Goal: Task Accomplishment & Management: Manage account settings

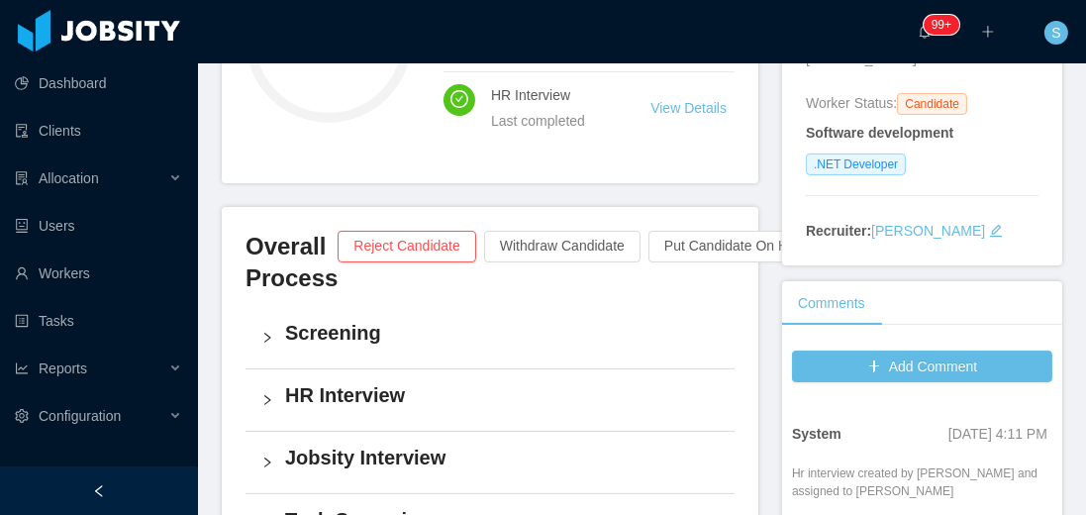
scroll to position [282, 0]
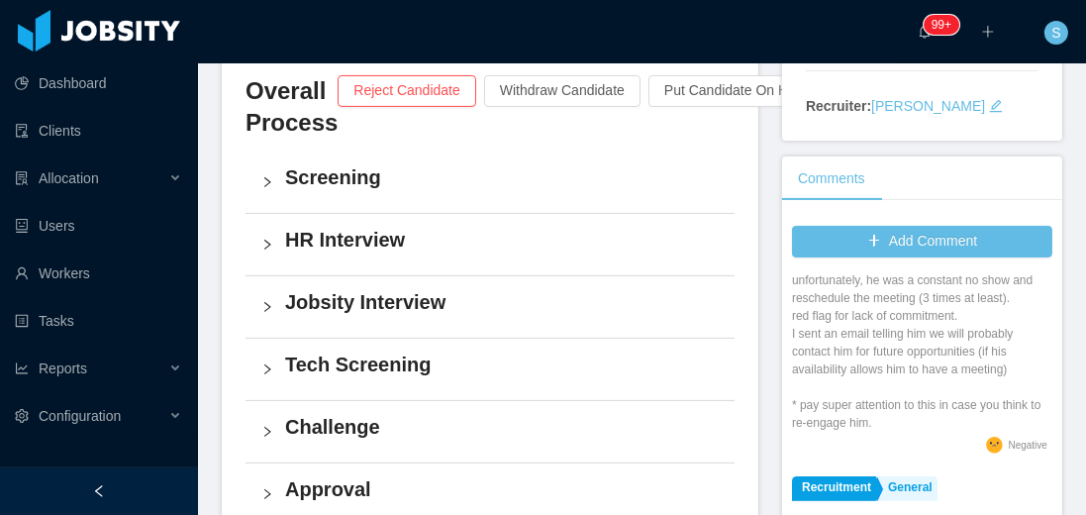
scroll to position [565, 0]
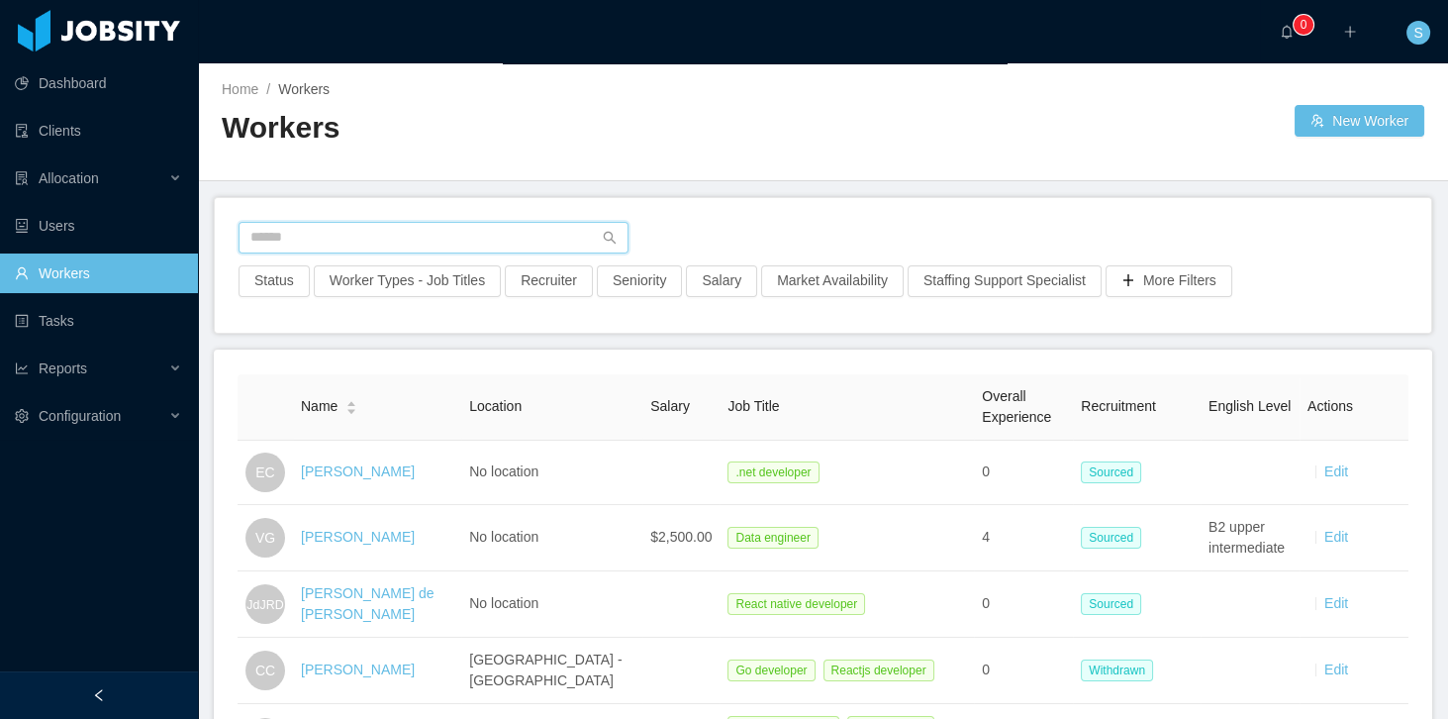
click at [527, 228] on input "text" at bounding box center [434, 238] width 390 height 32
paste input "**********"
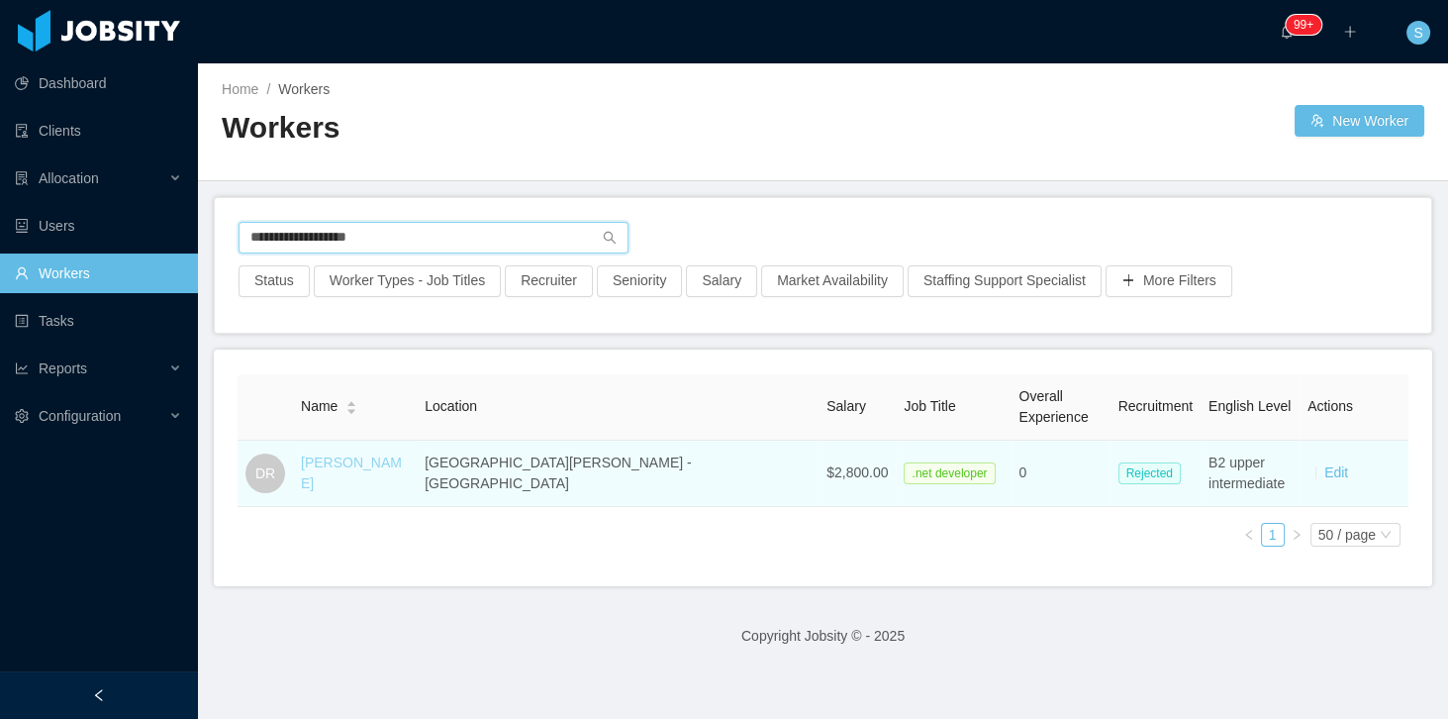
type input "**********"
click at [353, 477] on link "[PERSON_NAME]" at bounding box center [351, 472] width 101 height 37
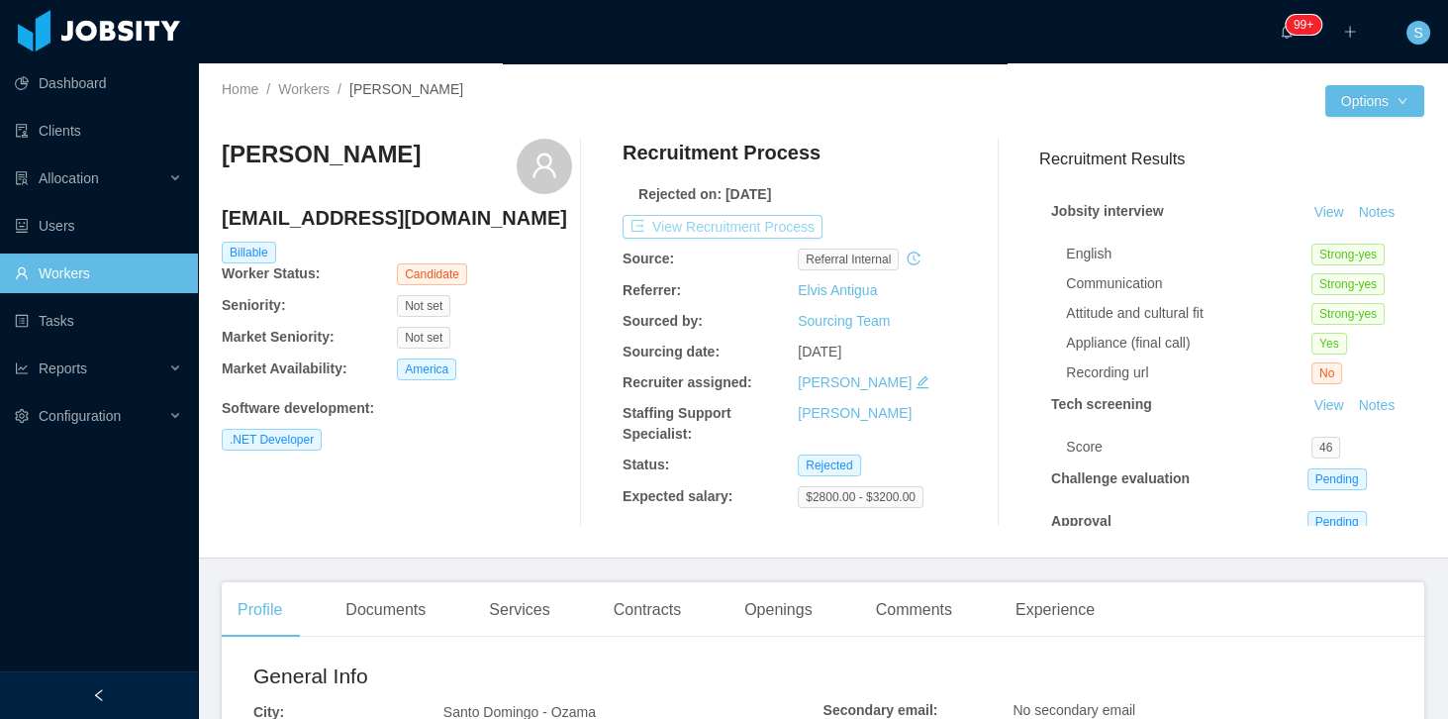
click at [734, 227] on button "View Recruitment Process" at bounding box center [723, 227] width 200 height 24
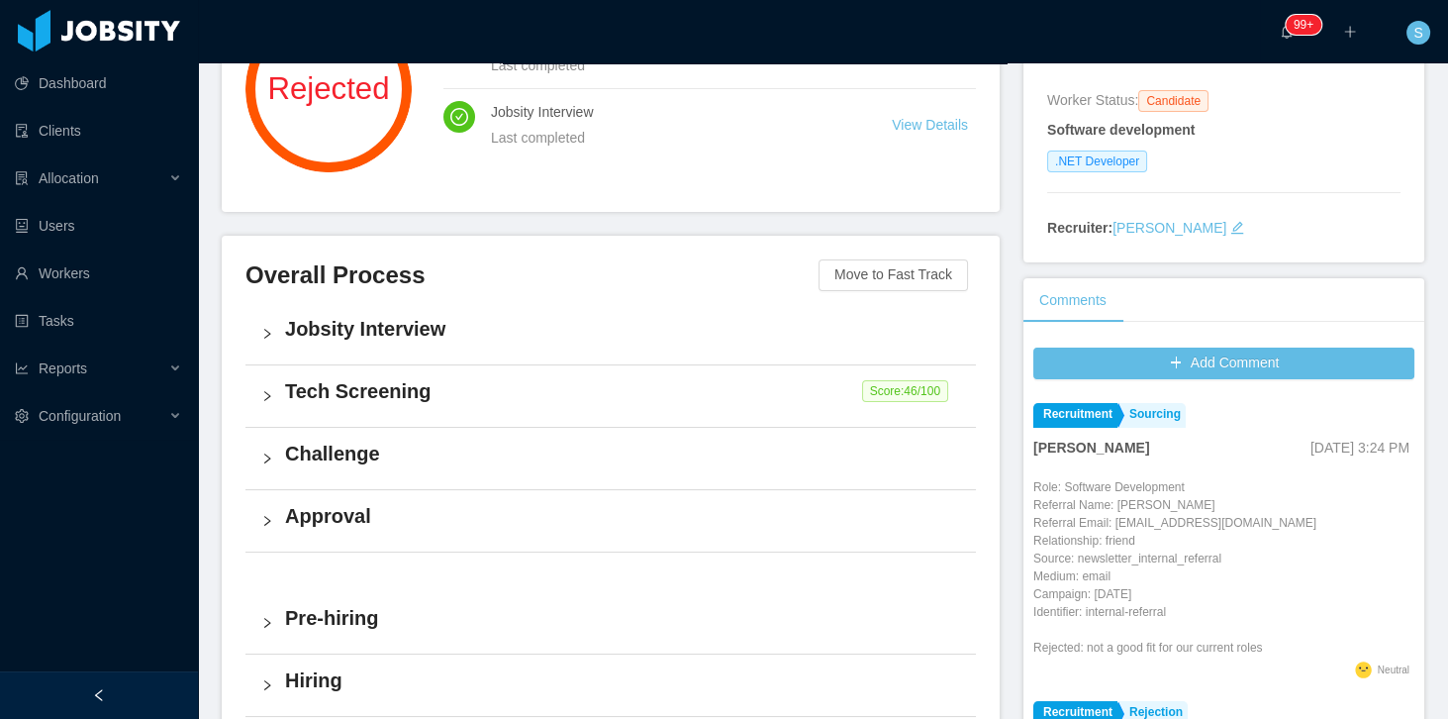
click at [442, 395] on h4 "Tech Screening" at bounding box center [622, 391] width 675 height 28
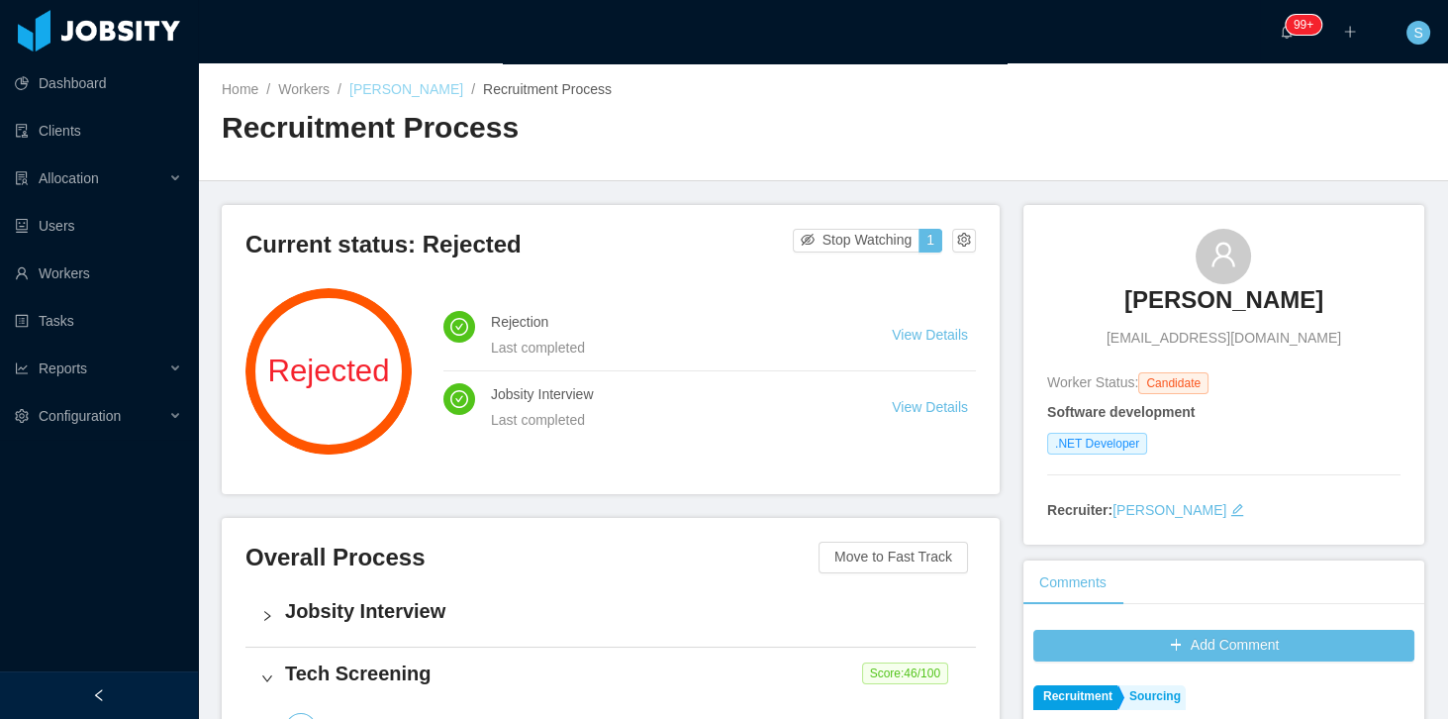
click at [442, 93] on link "[PERSON_NAME]" at bounding box center [406, 89] width 114 height 16
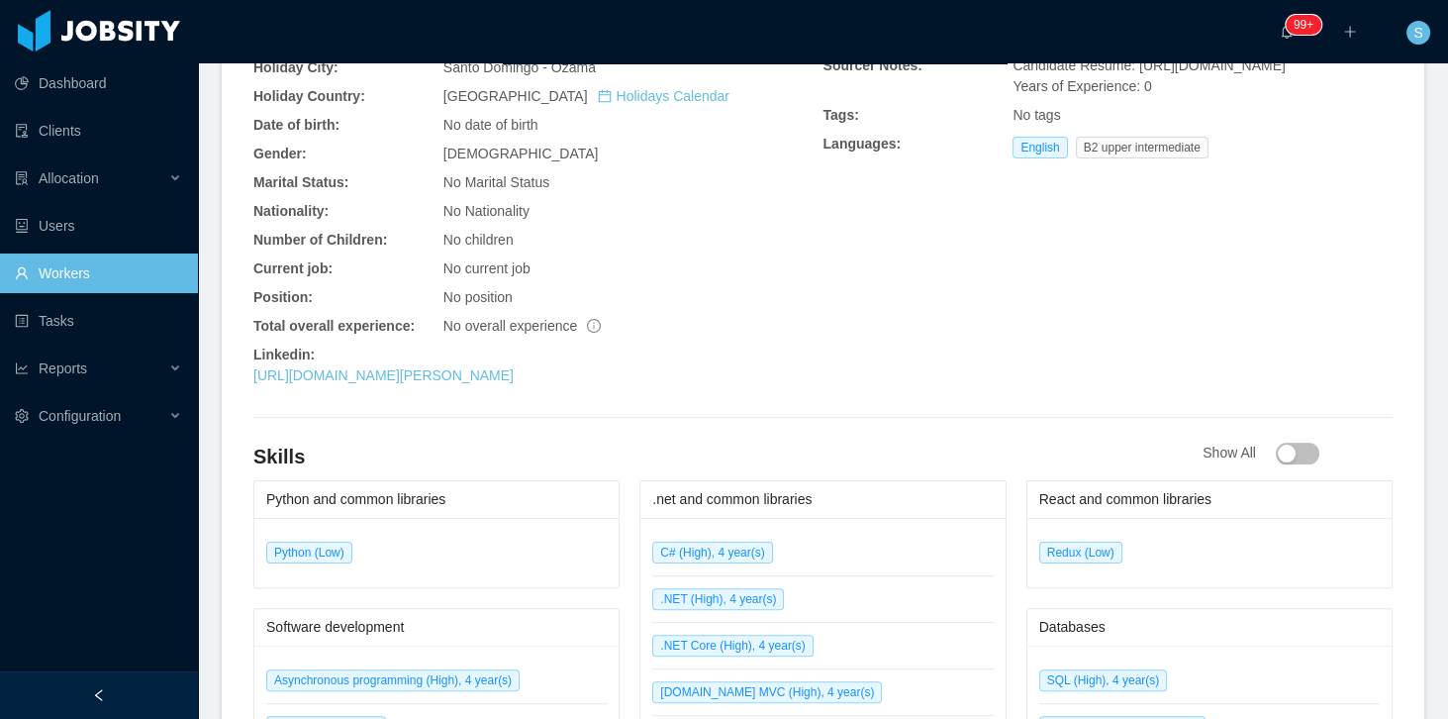
scroll to position [792, 0]
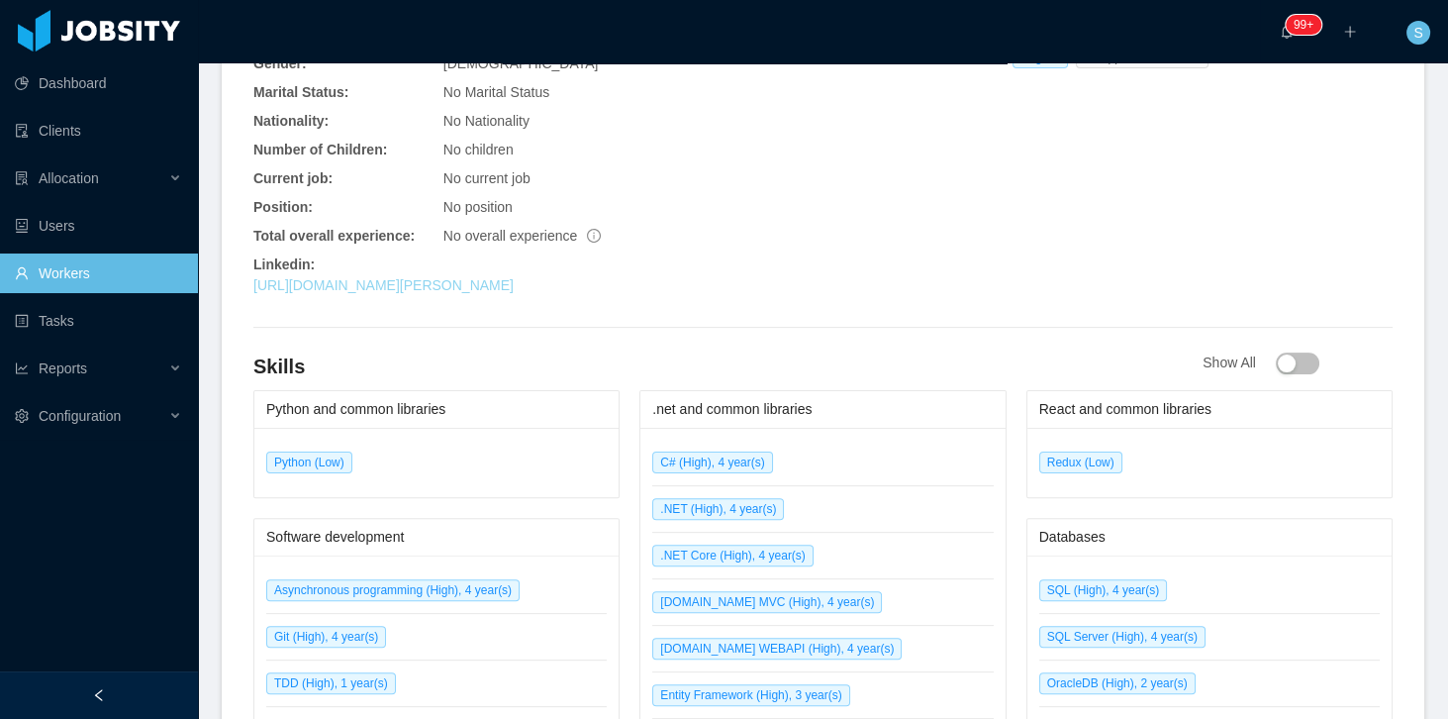
click at [475, 282] on link "[URL][DOMAIN_NAME][PERSON_NAME]" at bounding box center [383, 285] width 260 height 16
click at [105, 265] on link "Workers" at bounding box center [98, 273] width 167 height 40
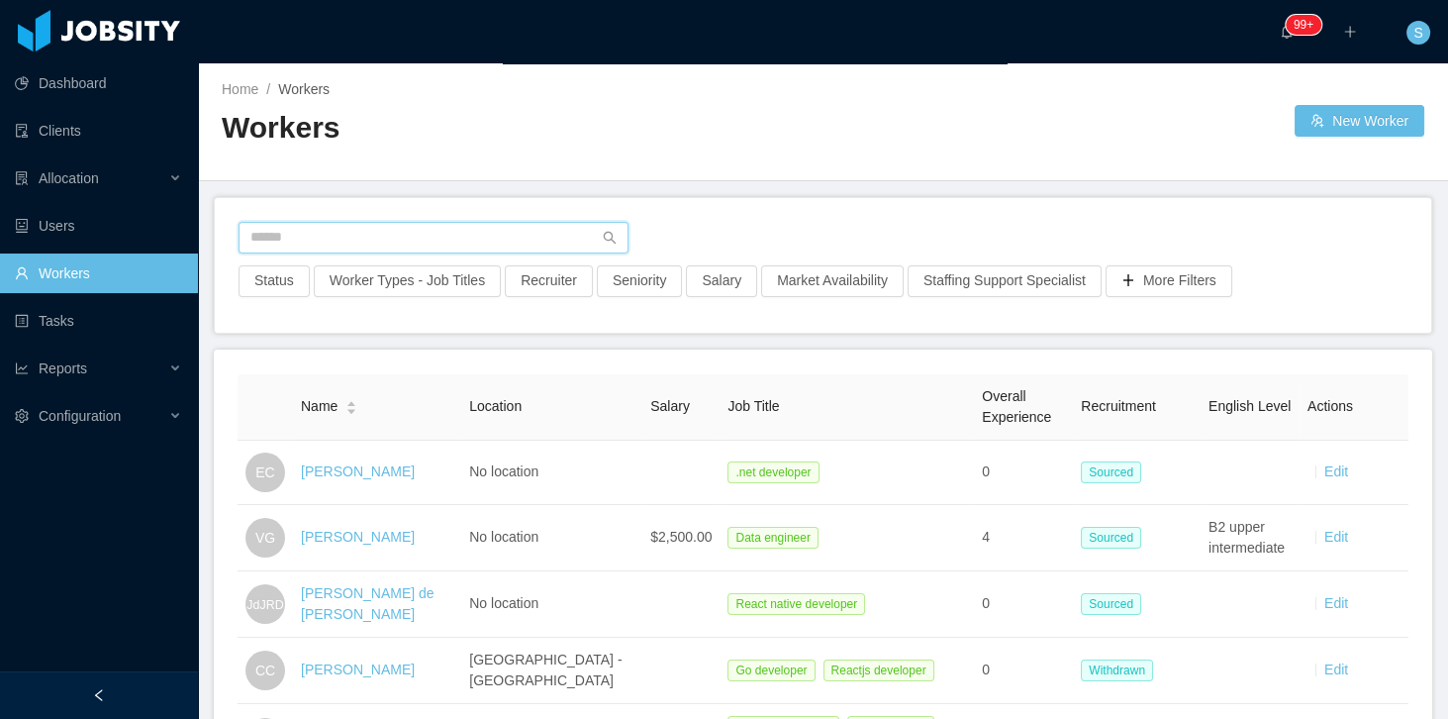
click at [437, 229] on input "text" at bounding box center [434, 238] width 390 height 32
paste input "**********"
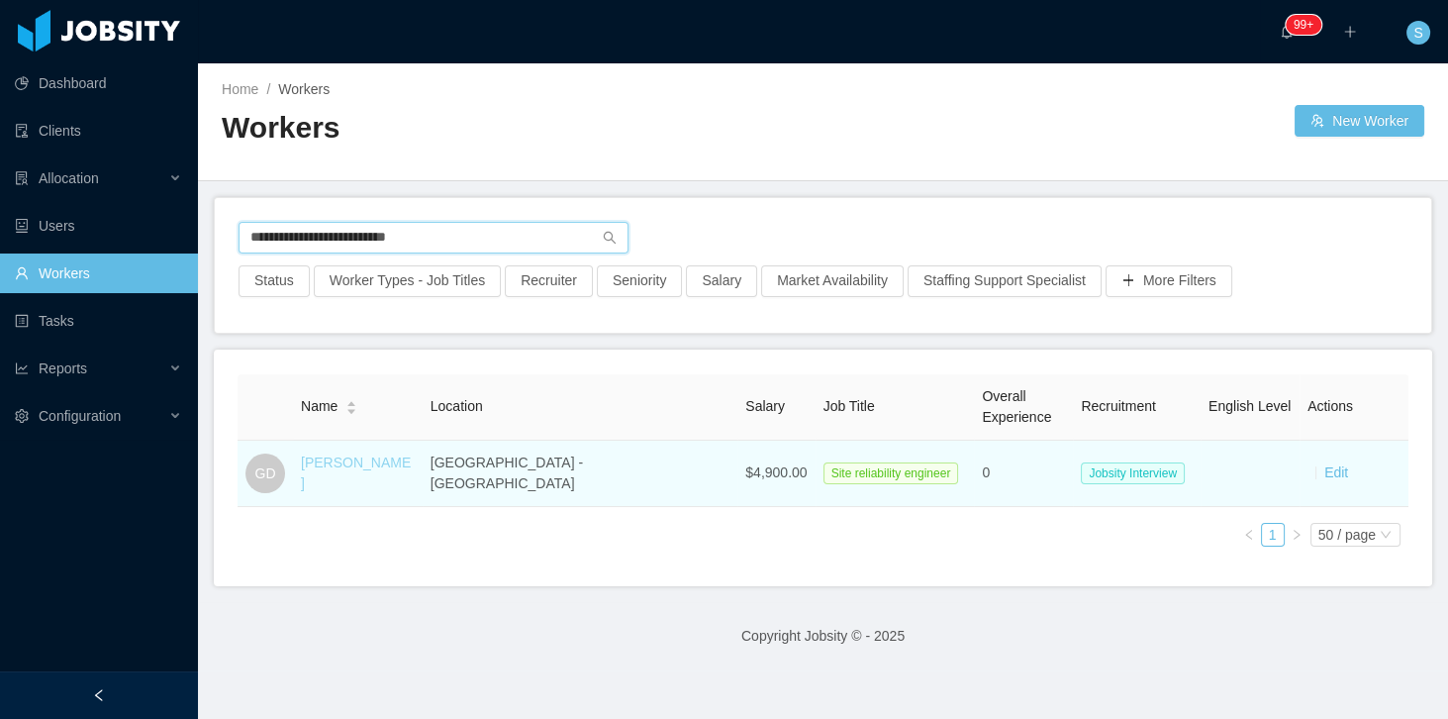
type input "**********"
click at [381, 464] on link "[PERSON_NAME]" at bounding box center [356, 472] width 110 height 37
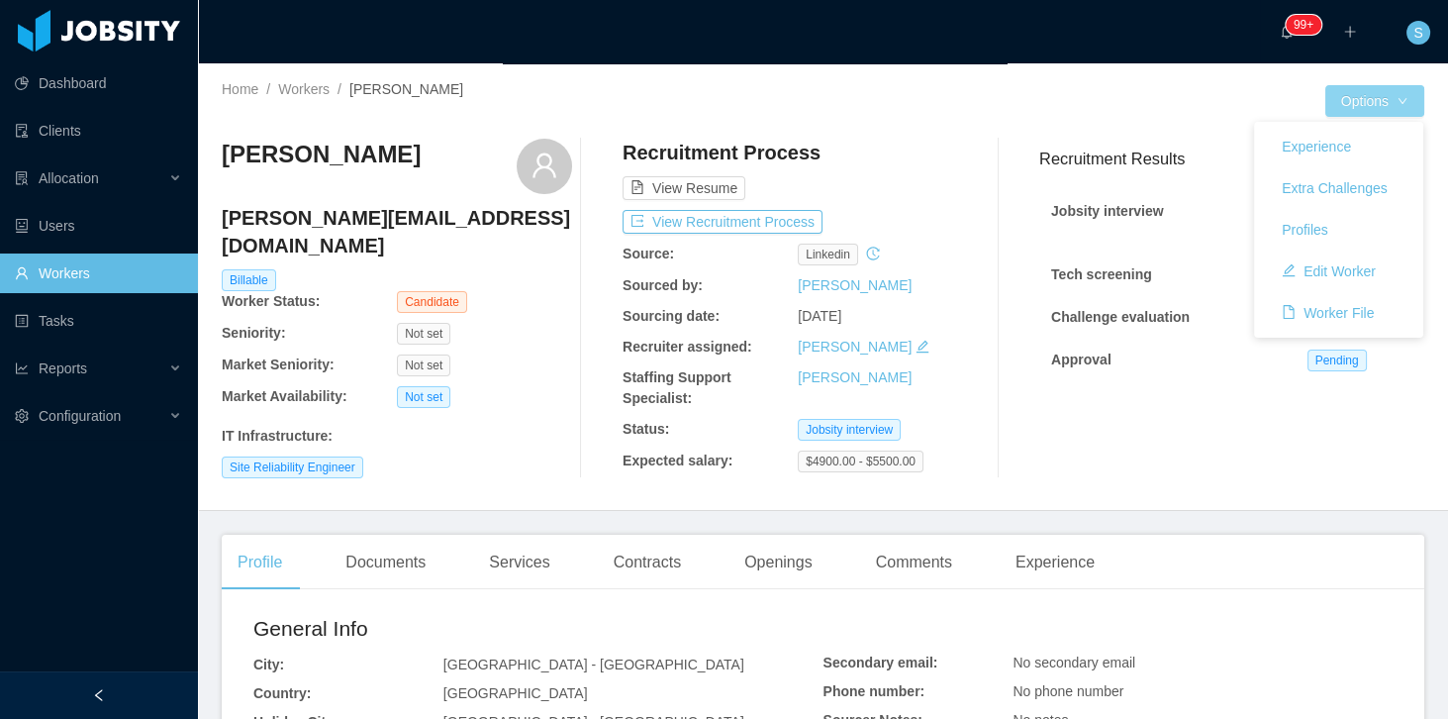
click at [1359, 108] on button "Options" at bounding box center [1374, 101] width 99 height 32
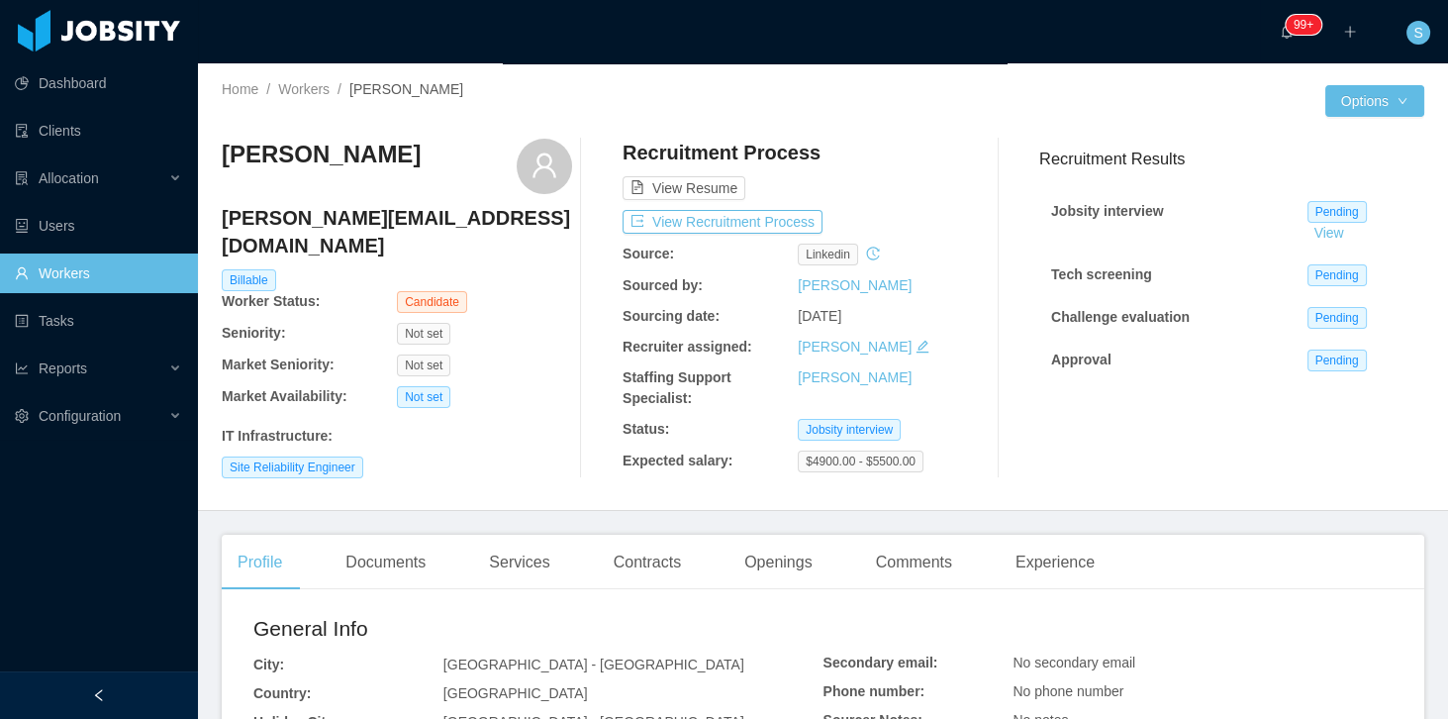
click at [731, 614] on h2 "General Info" at bounding box center [538, 629] width 570 height 32
click at [1386, 88] on button "Options" at bounding box center [1374, 101] width 99 height 32
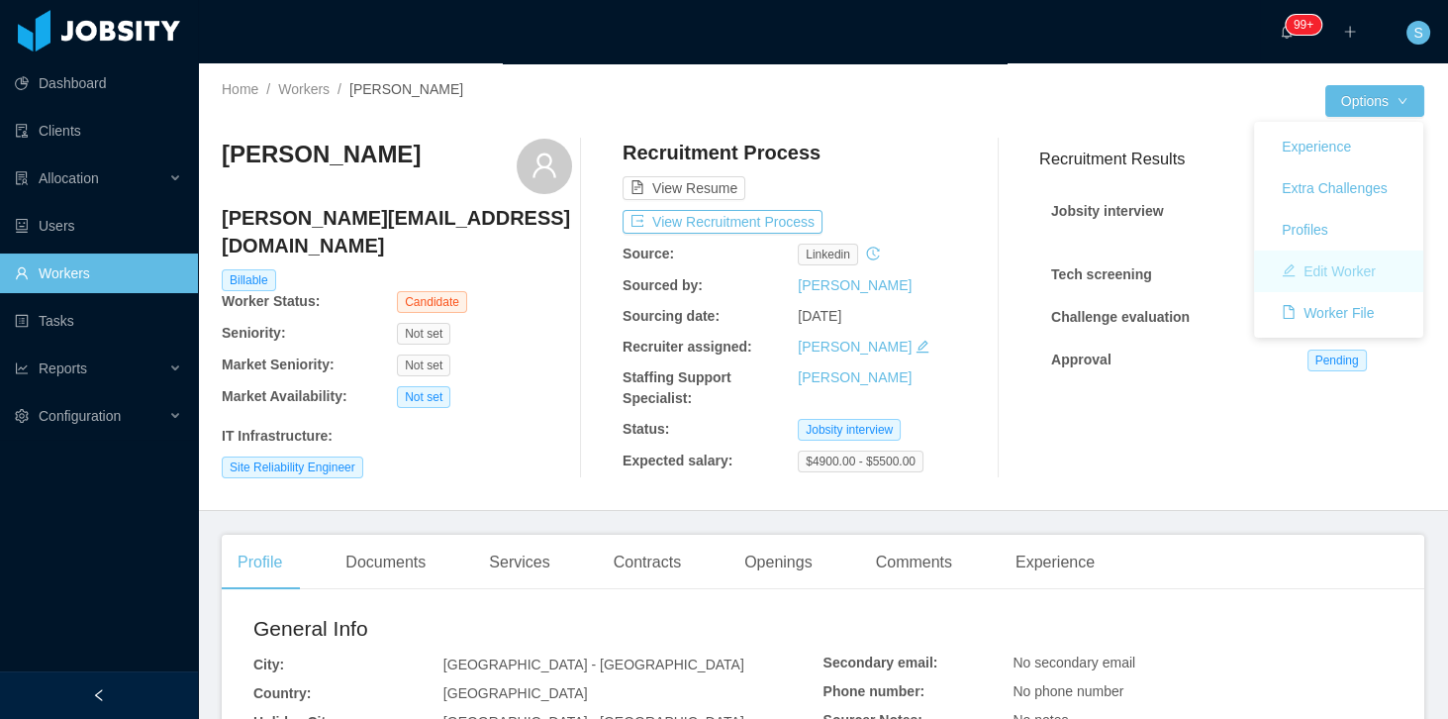
click at [1324, 264] on button "Edit Worker" at bounding box center [1329, 271] width 126 height 32
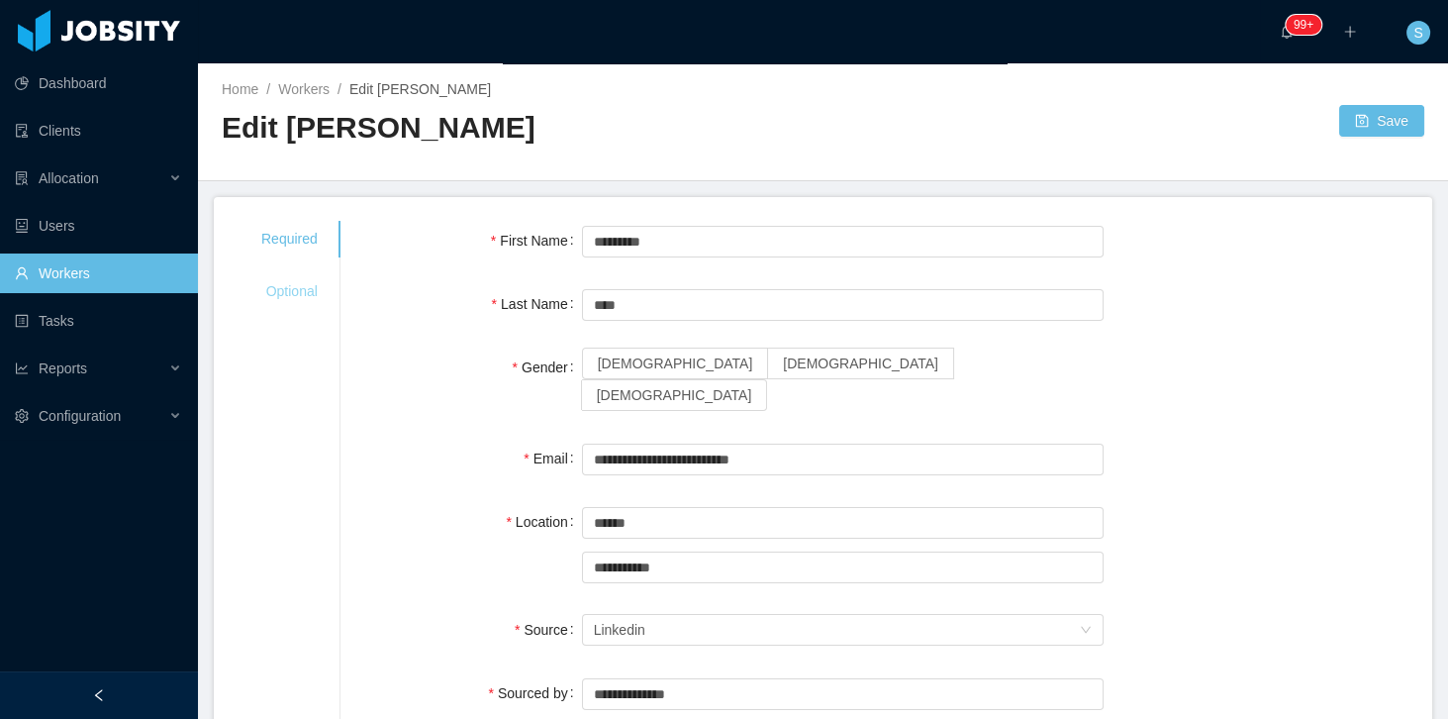
click at [305, 286] on div "Optional" at bounding box center [290, 291] width 104 height 37
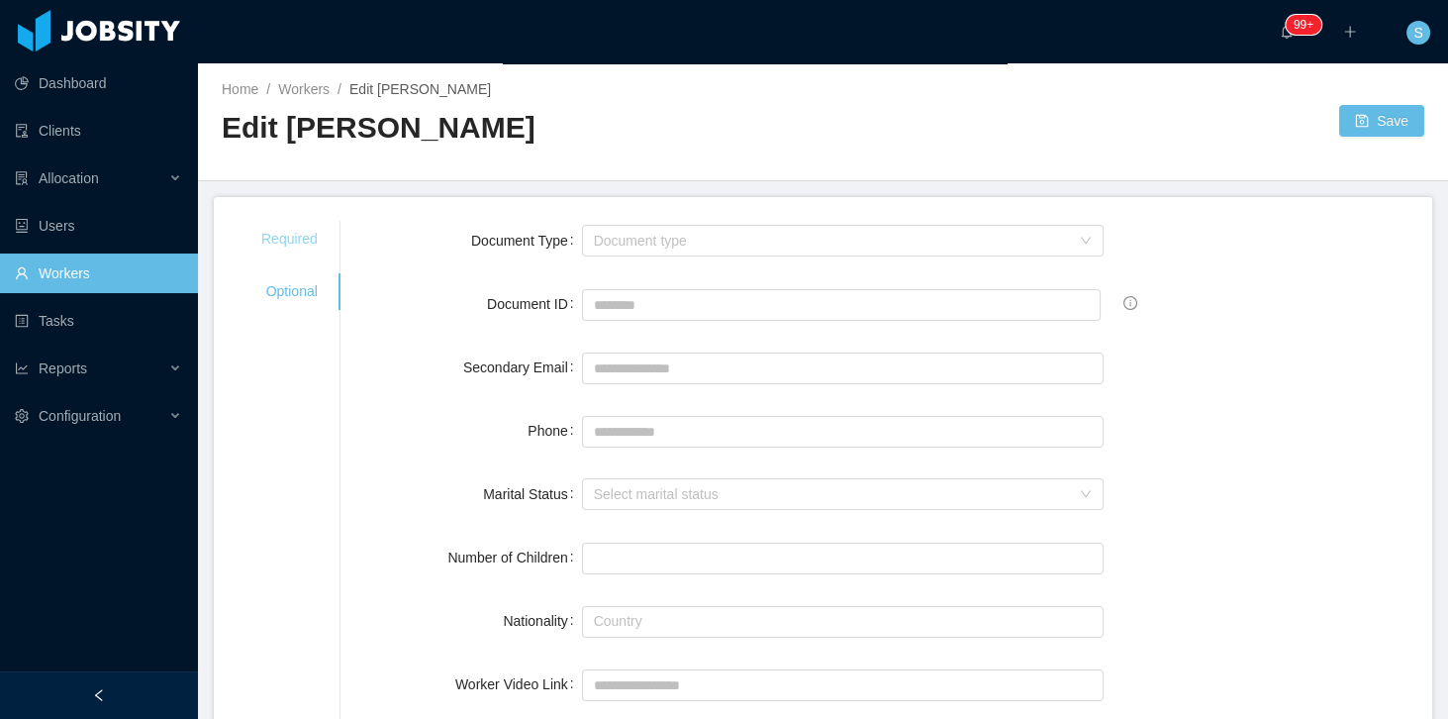
click at [307, 253] on div "Required" at bounding box center [290, 239] width 104 height 37
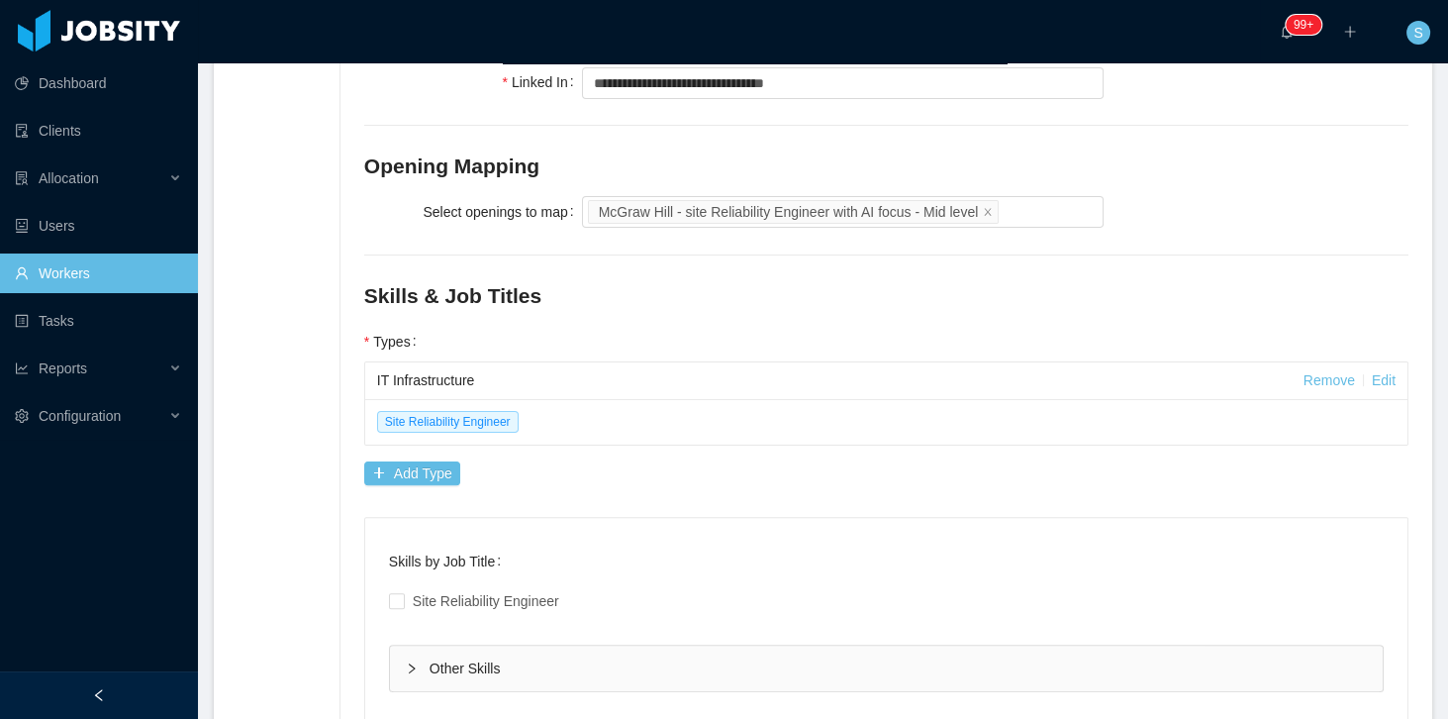
scroll to position [848, 0]
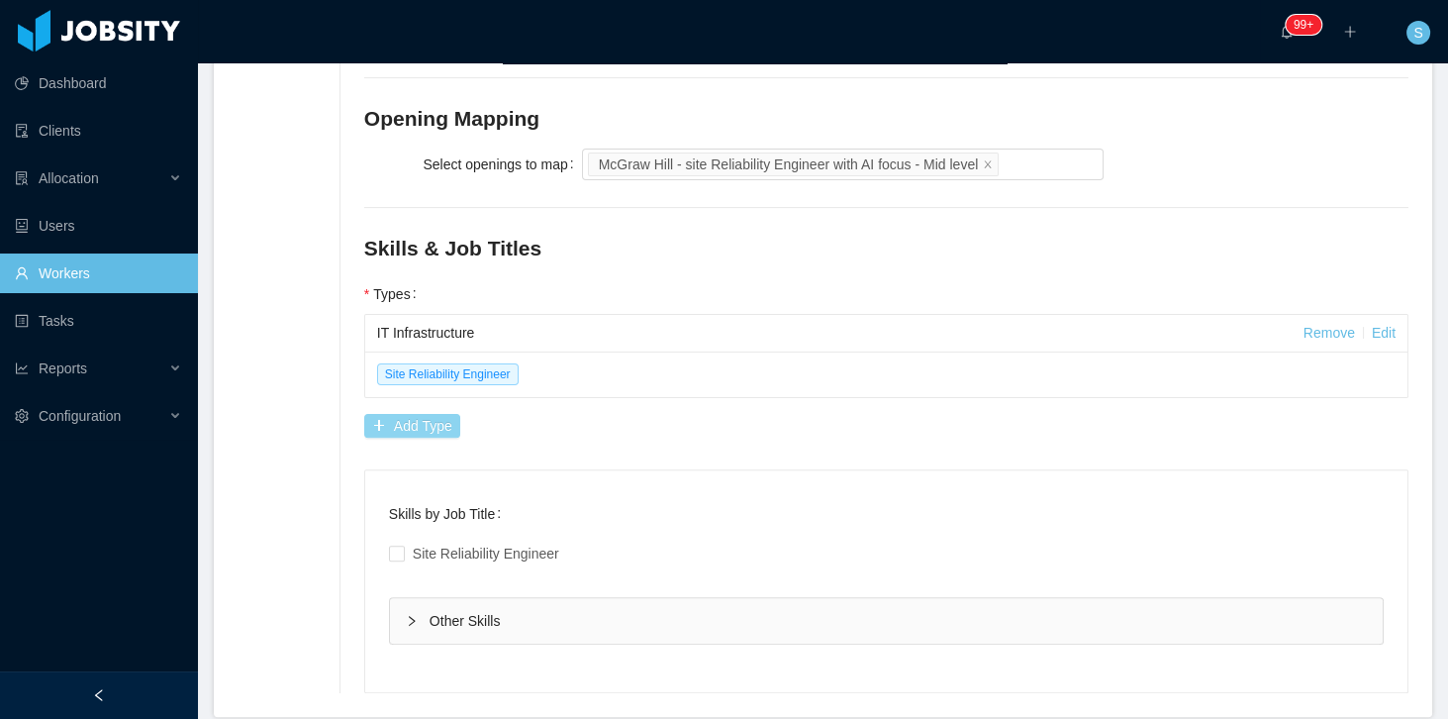
click at [431, 414] on button "Add Type" at bounding box center [412, 426] width 96 height 24
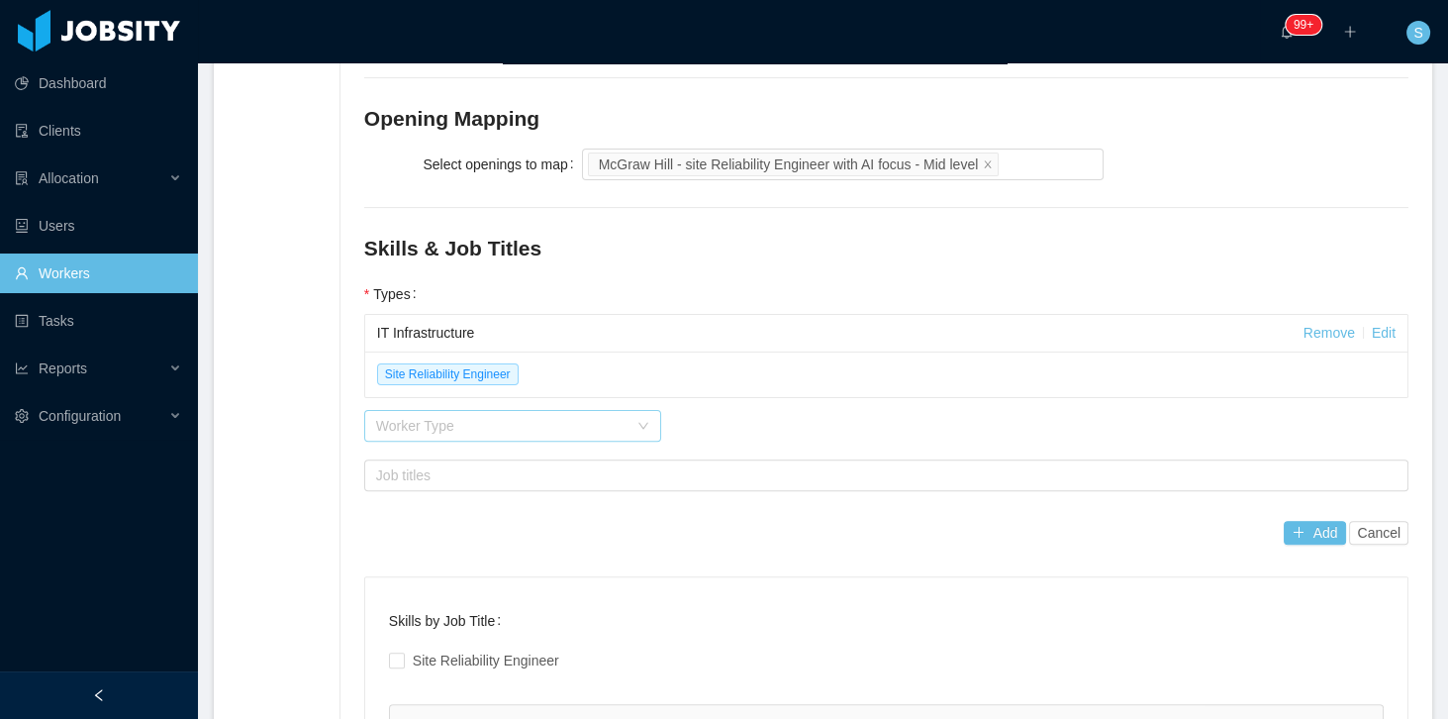
click at [461, 416] on div "Worker Type" at bounding box center [501, 426] width 251 height 20
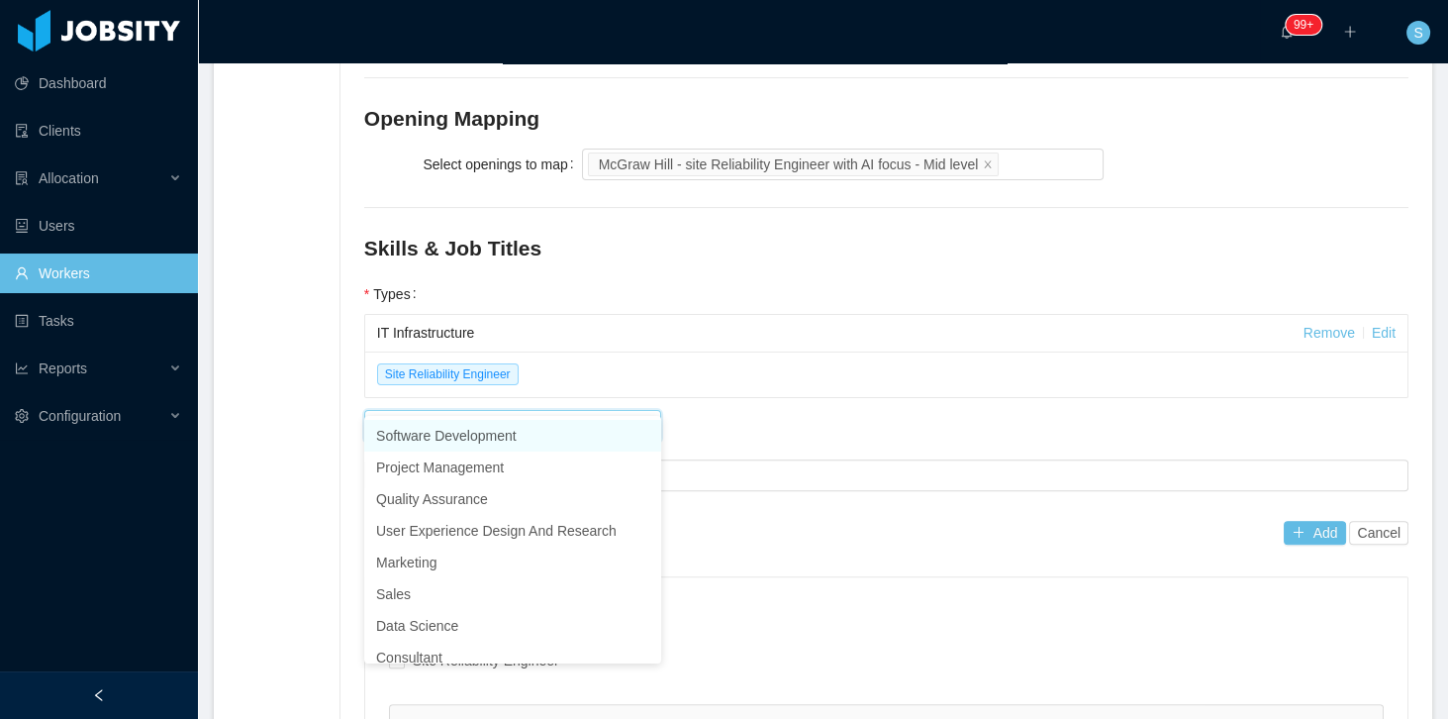
click at [571, 351] on div "Site Reliability Engineer" at bounding box center [886, 374] width 1042 height 46
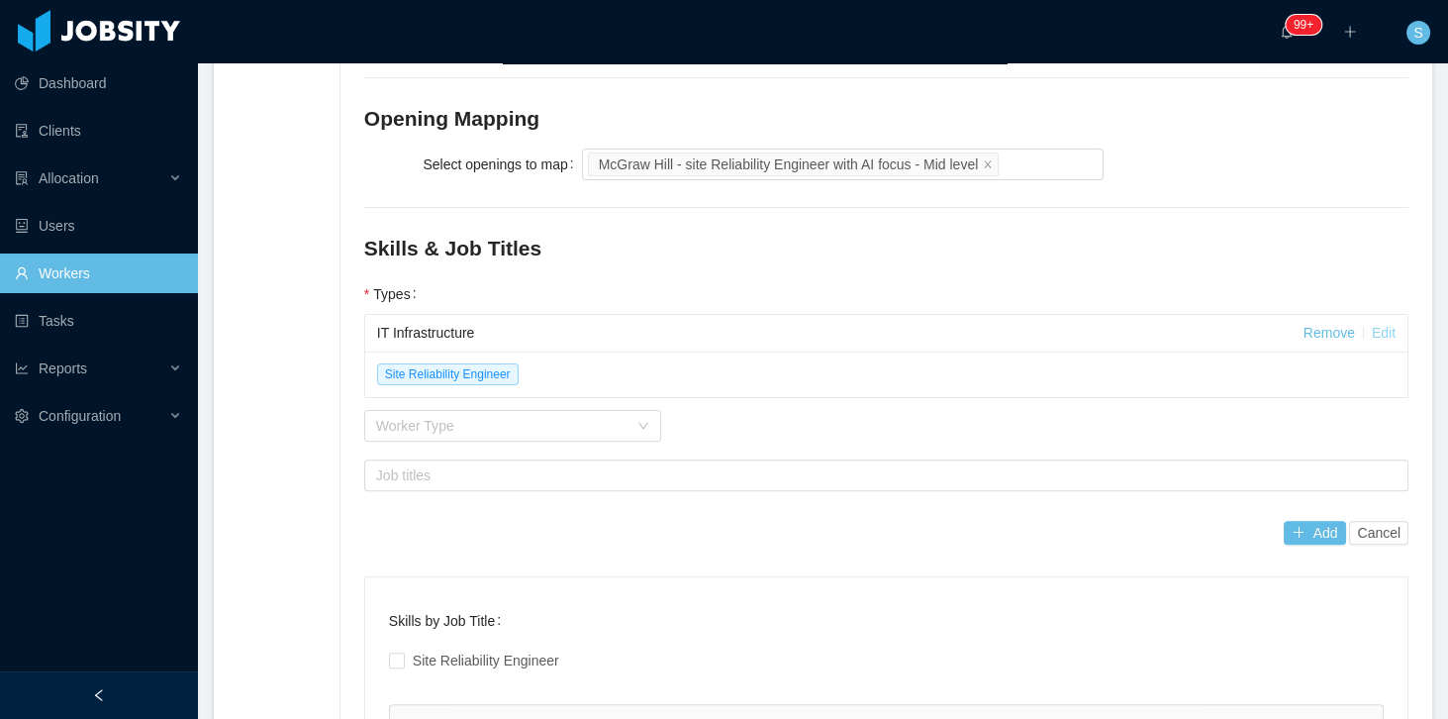
click at [1372, 325] on link "Edit" at bounding box center [1384, 333] width 24 height 16
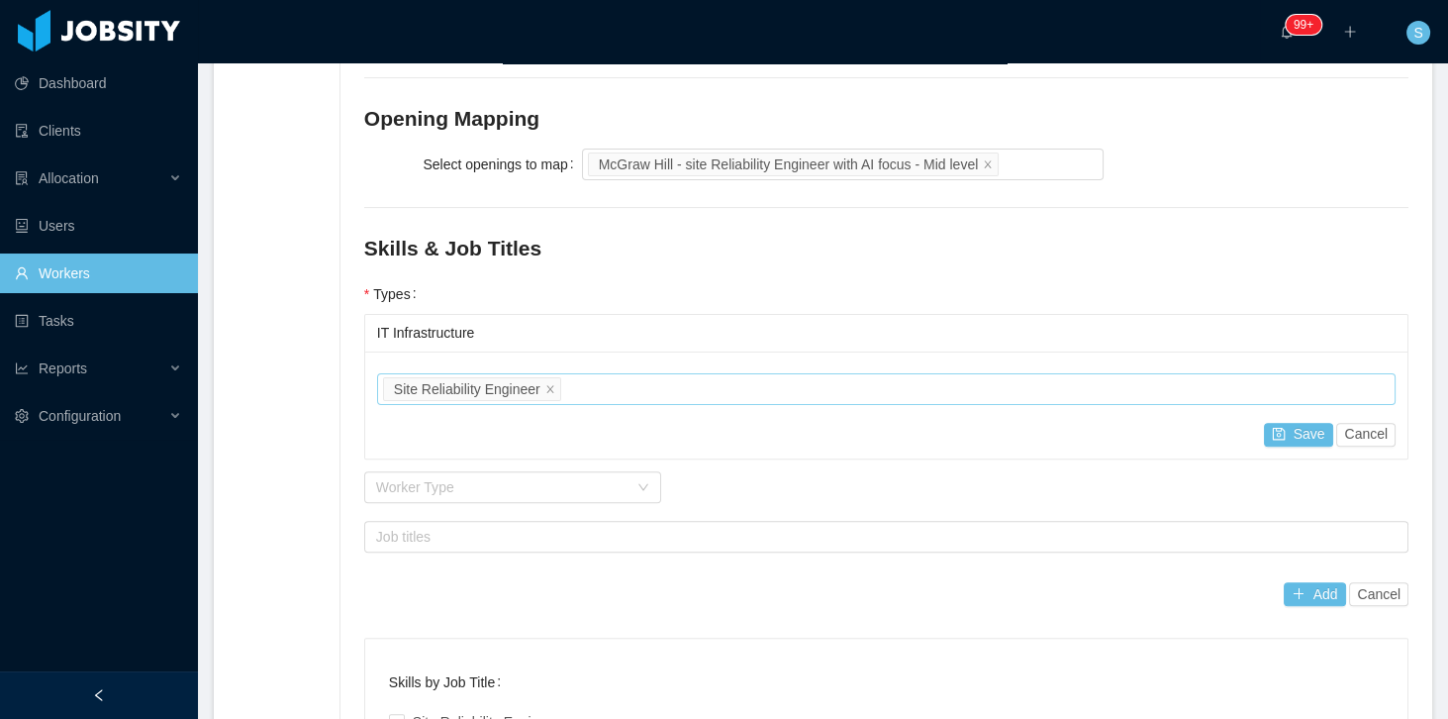
click at [597, 374] on div "Job titles Site Reliability Engineer" at bounding box center [883, 389] width 1001 height 30
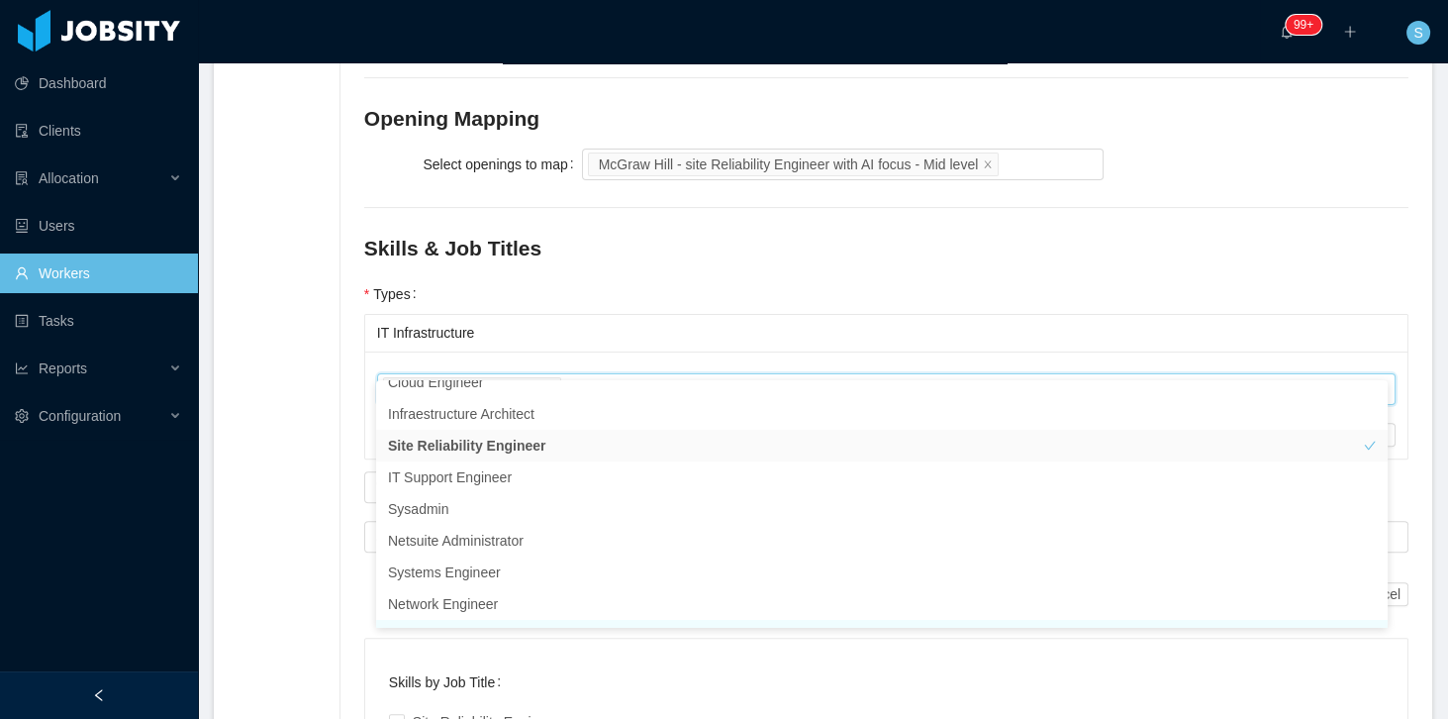
scroll to position [0, 0]
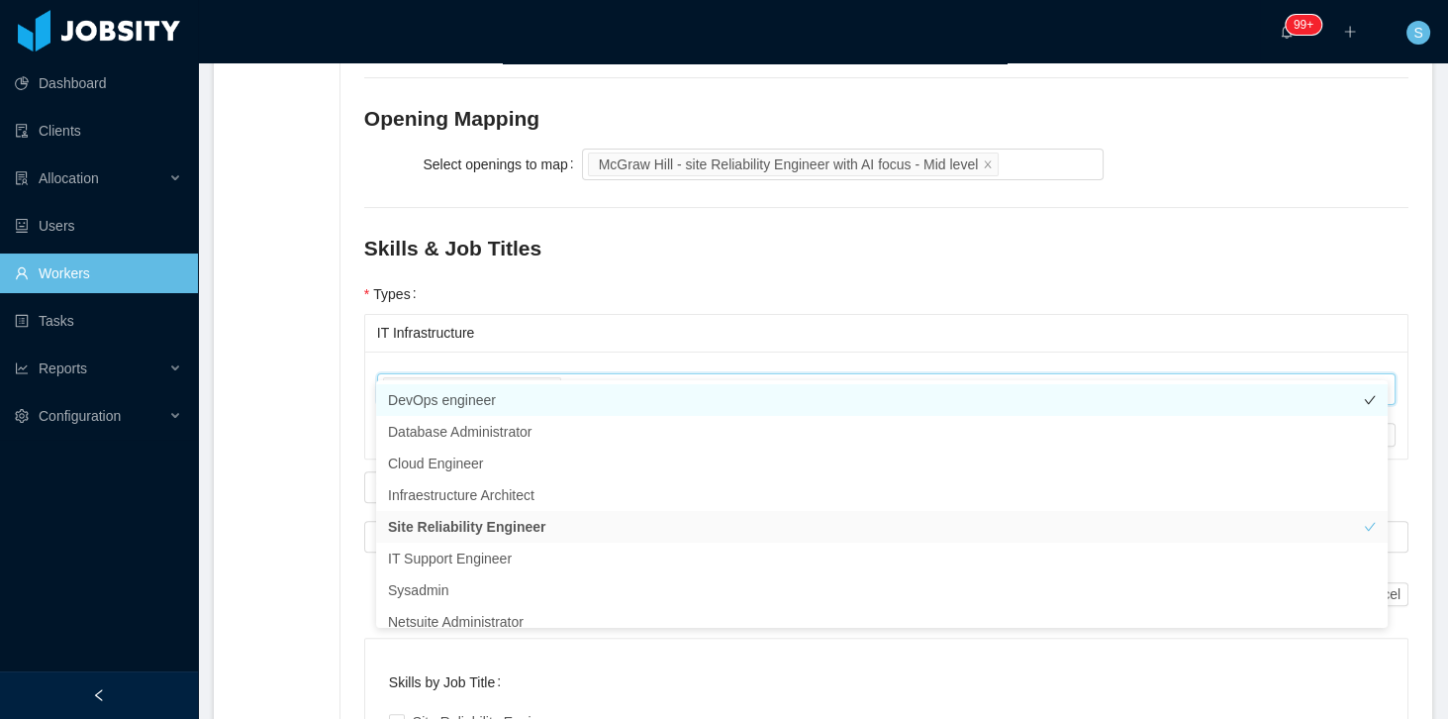
click at [440, 400] on li "DevOps engineer" at bounding box center [881, 400] width 1011 height 32
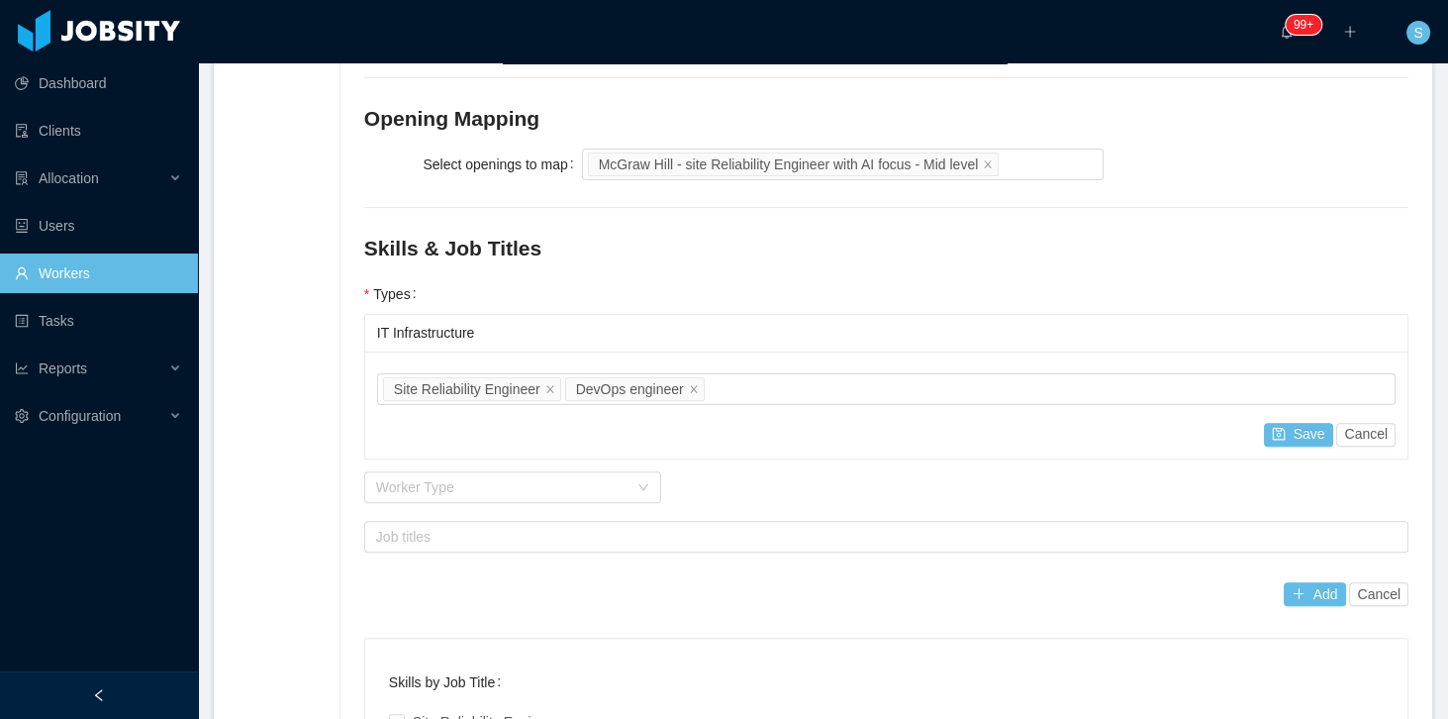
click at [808, 315] on div "IT Infrastructure" at bounding box center [886, 333] width 1018 height 37
click at [1289, 423] on button "Save" at bounding box center [1298, 435] width 69 height 24
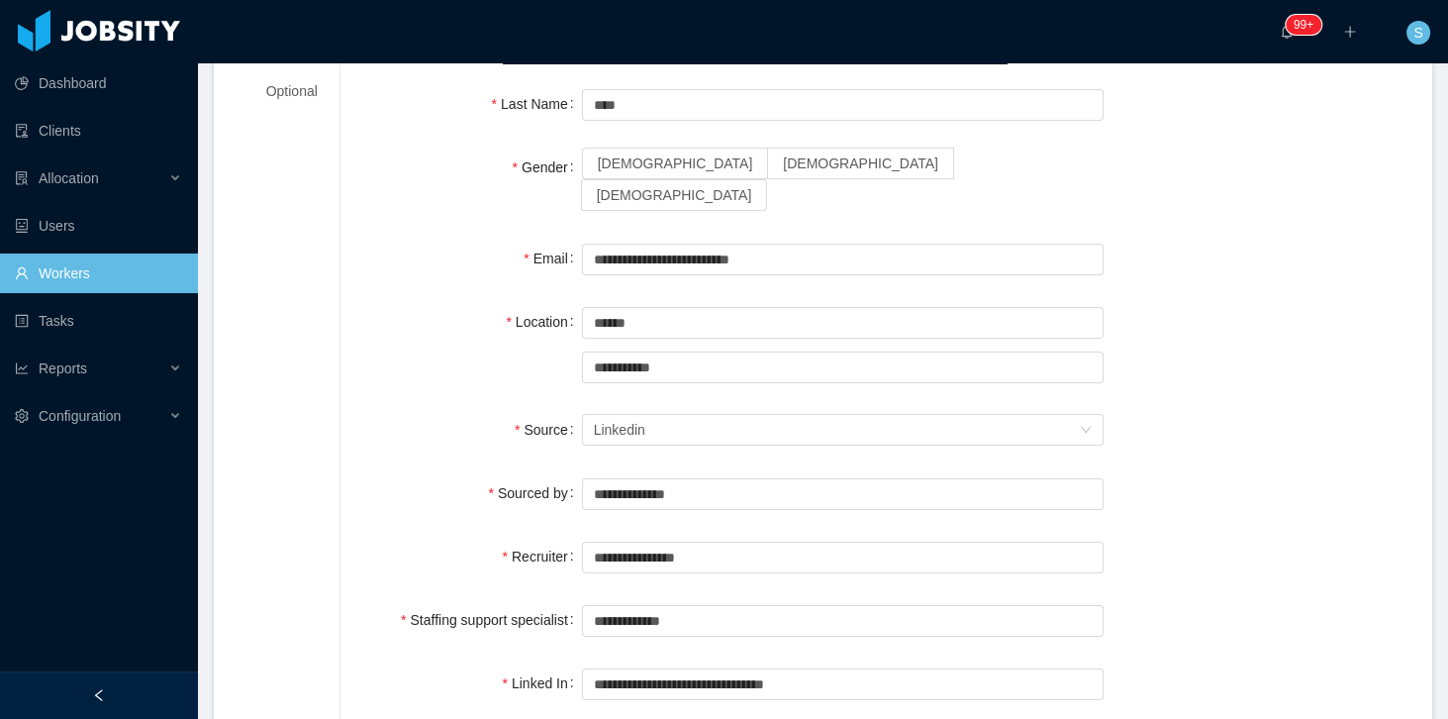
scroll to position [56, 0]
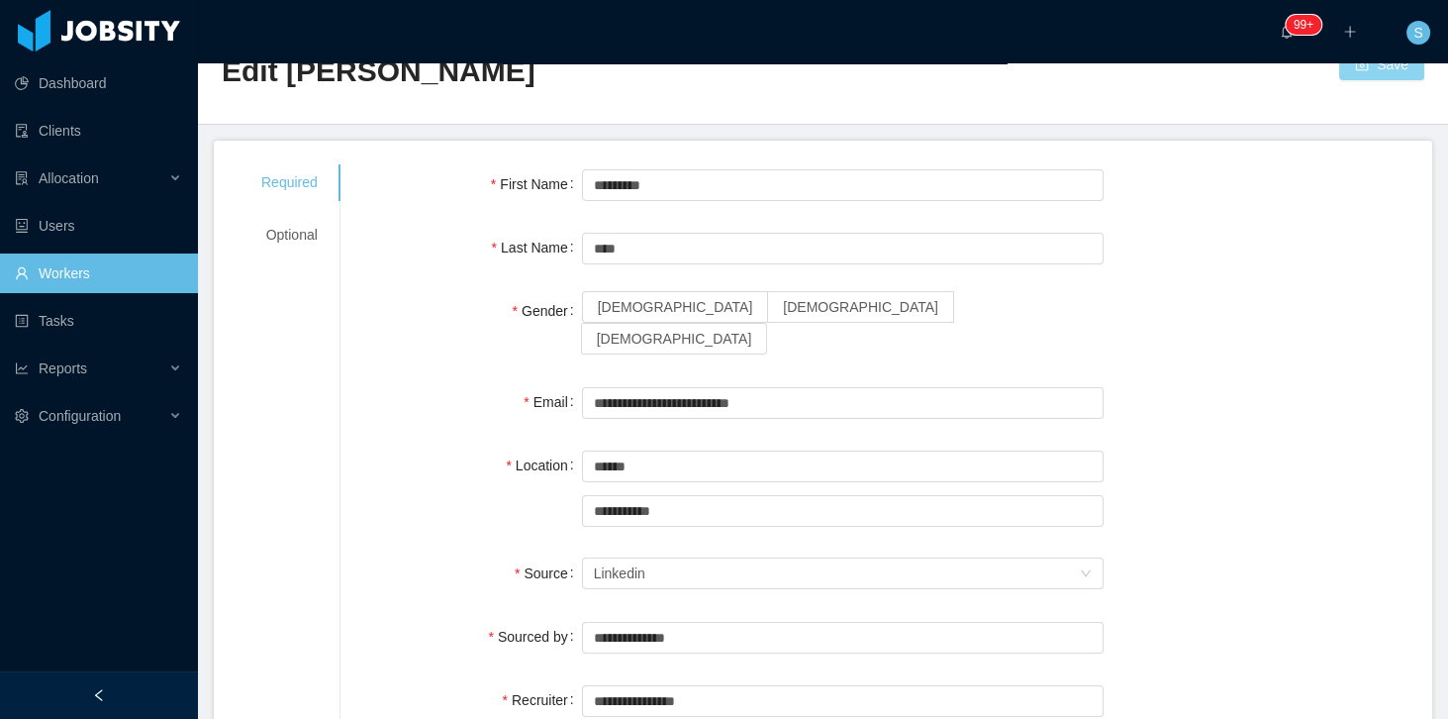
click at [1365, 75] on button "Save" at bounding box center [1381, 64] width 85 height 32
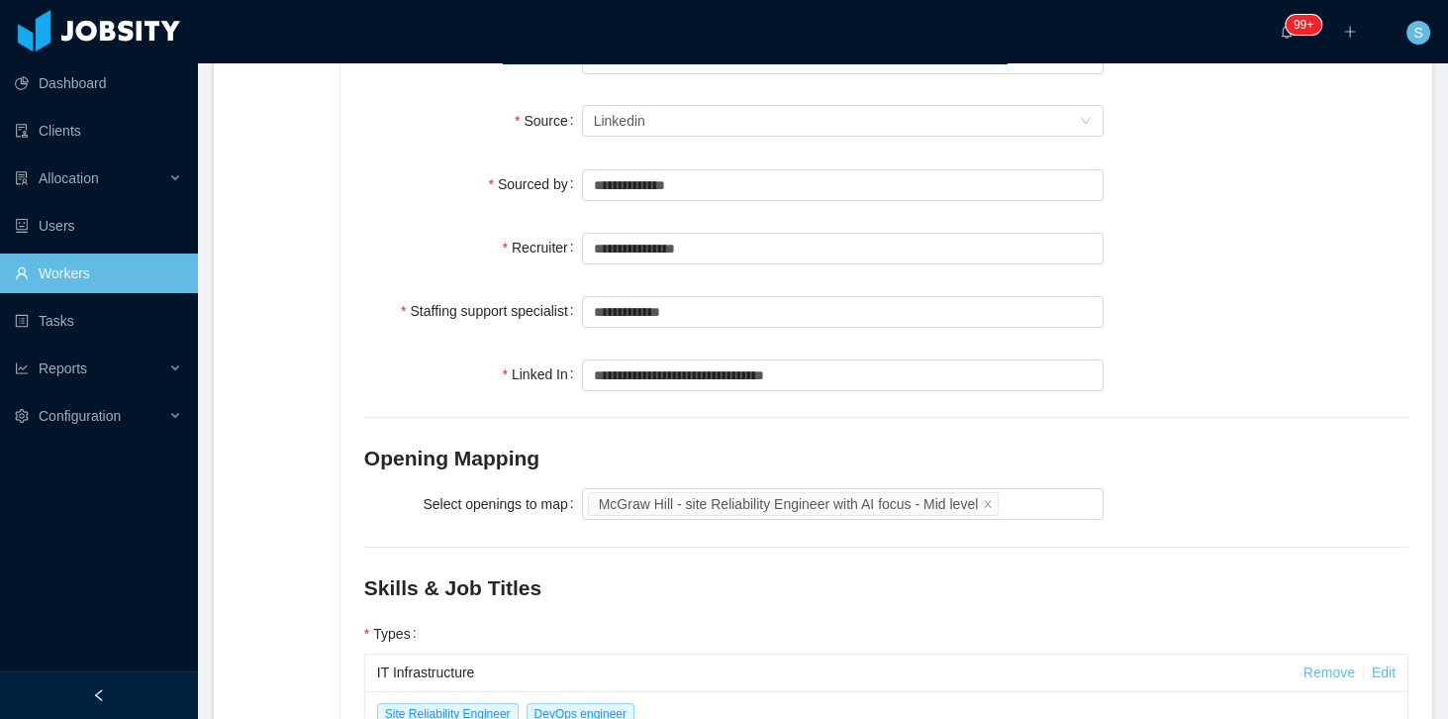
click at [607, 574] on div "Skills & Job Titles" at bounding box center [886, 593] width 1044 height 42
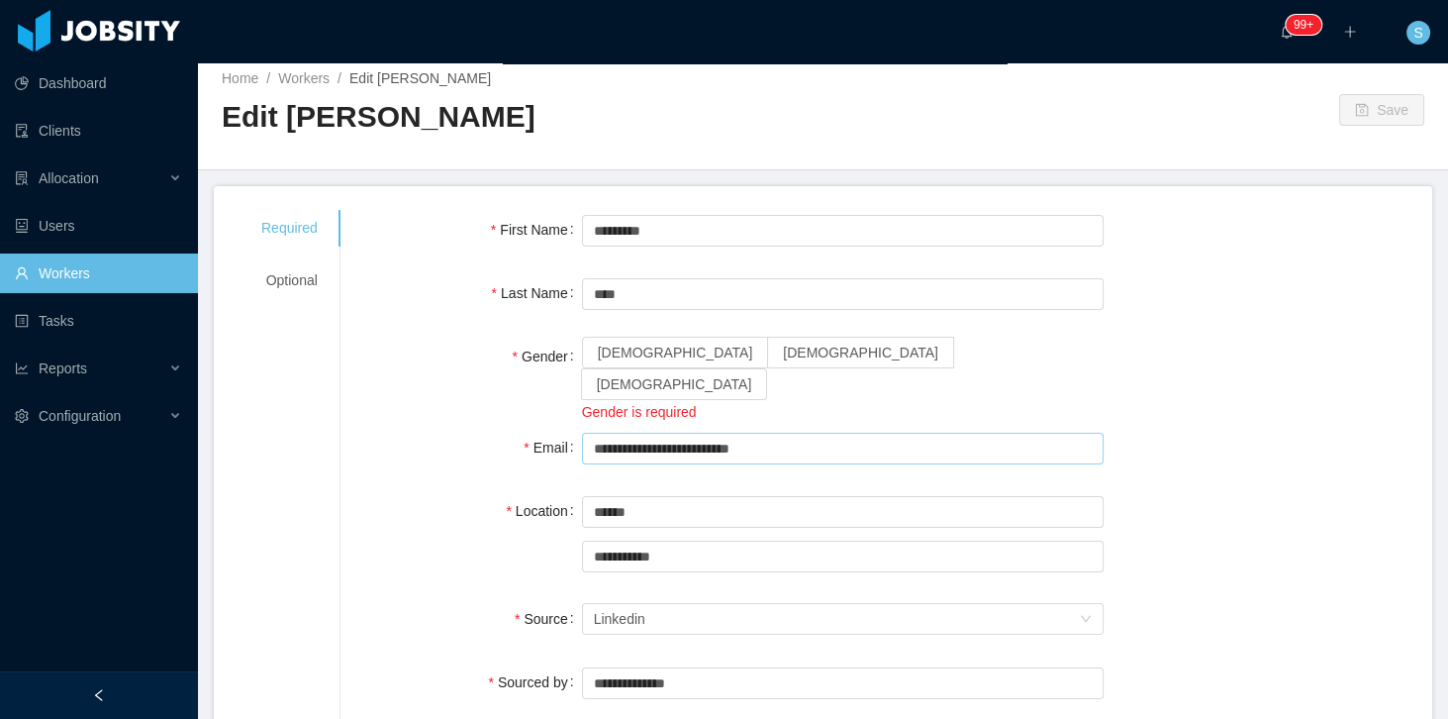
scroll to position [0, 0]
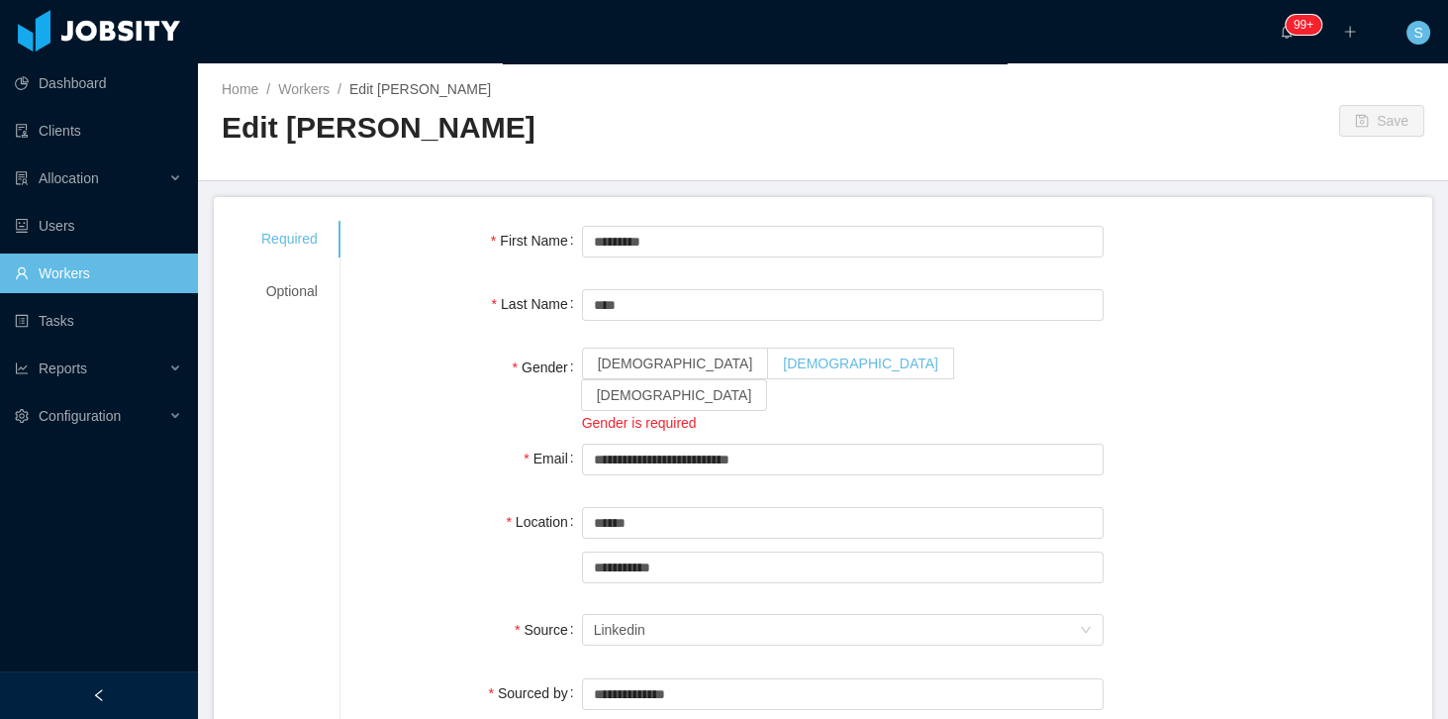
click at [783, 363] on span "[DEMOGRAPHIC_DATA]" at bounding box center [860, 363] width 155 height 16
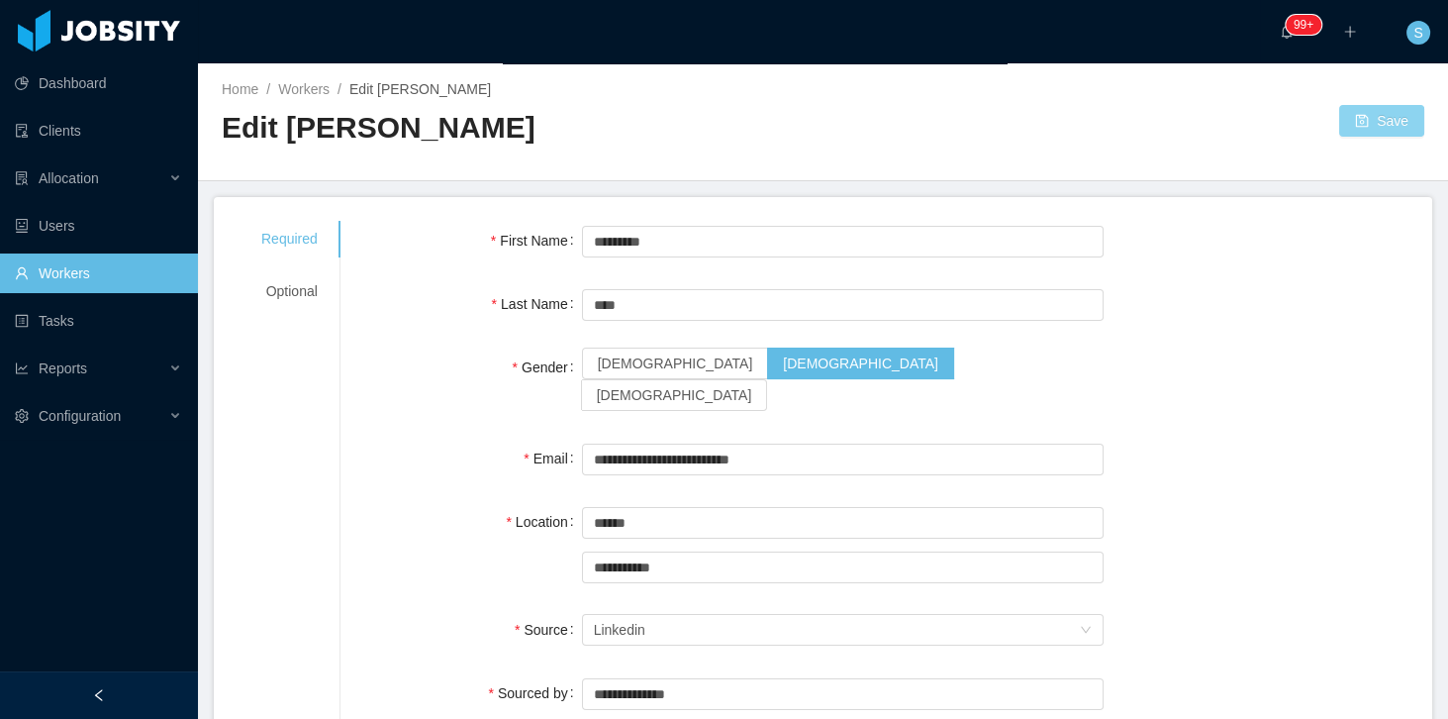
click at [1358, 117] on button "Save" at bounding box center [1381, 121] width 85 height 32
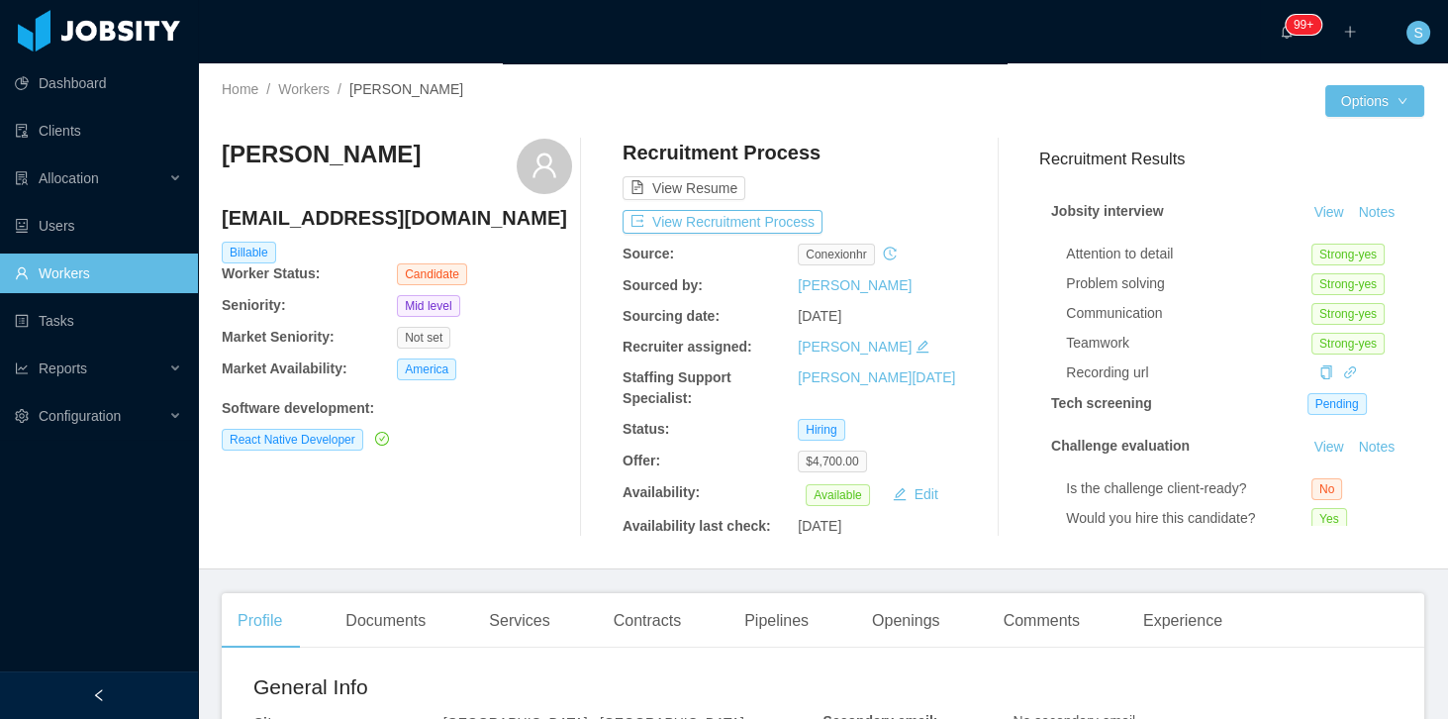
click at [382, 151] on h3 "Salvador Bolaños" at bounding box center [321, 155] width 199 height 32
copy div "Salvador Bolaños"
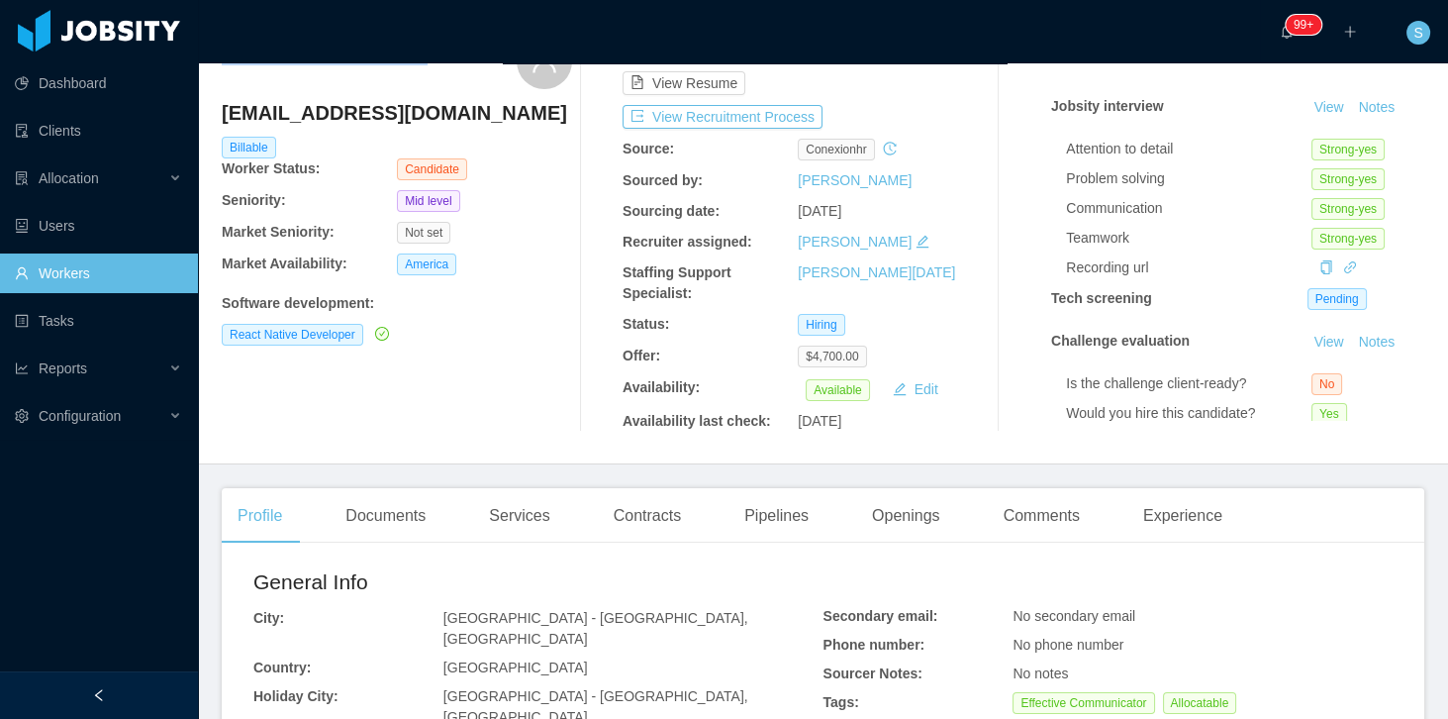
scroll to position [56, 0]
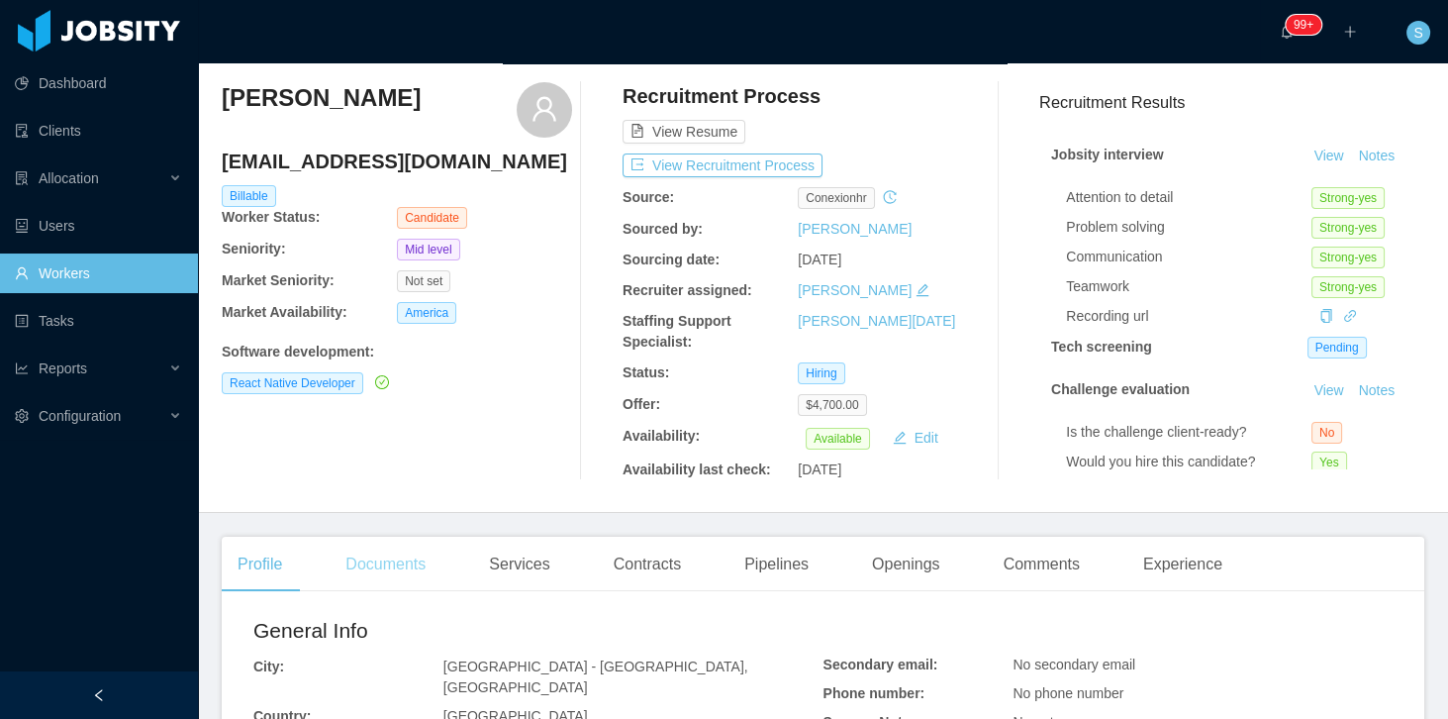
click at [406, 572] on div "Documents" at bounding box center [386, 563] width 112 height 55
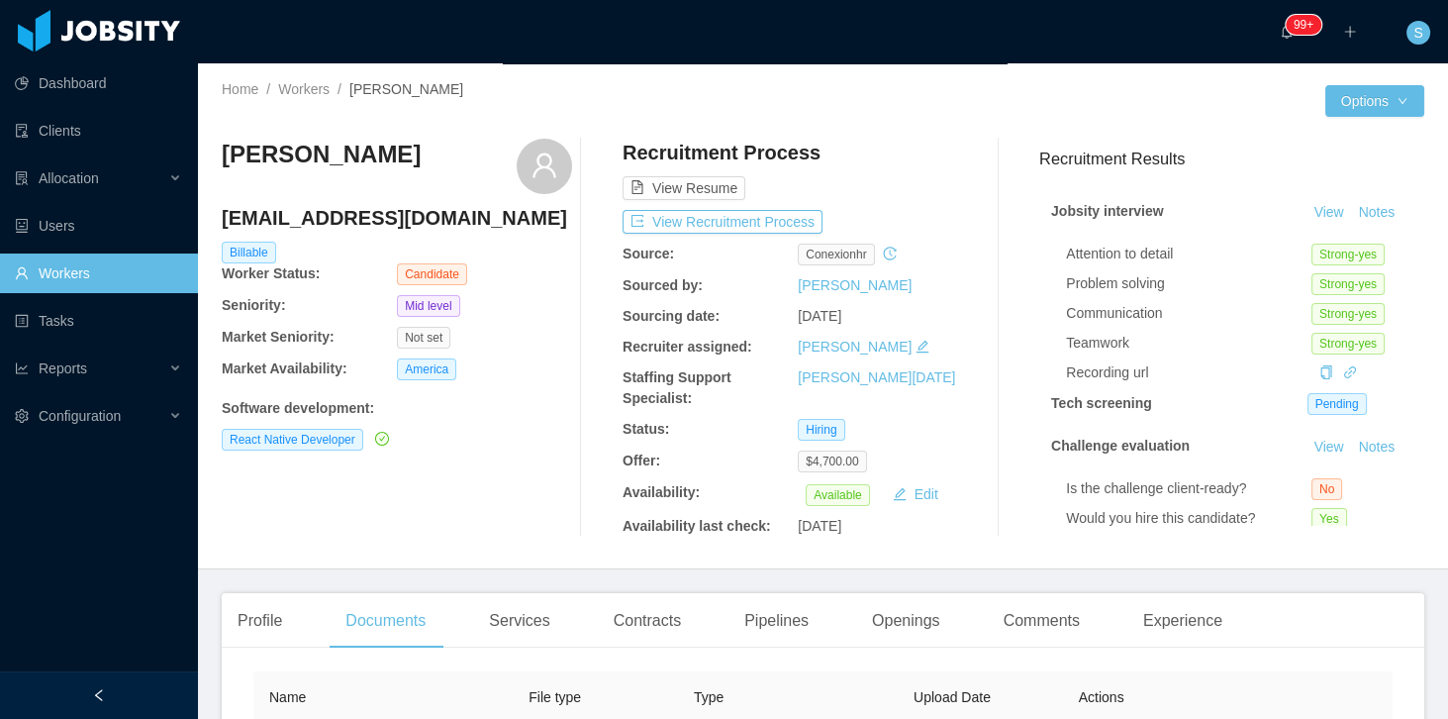
click at [543, 551] on div "Home / Workers / Salvador Bolaños / Options Salvador Bolaños salvariable@icloud…" at bounding box center [823, 316] width 1250 height 506
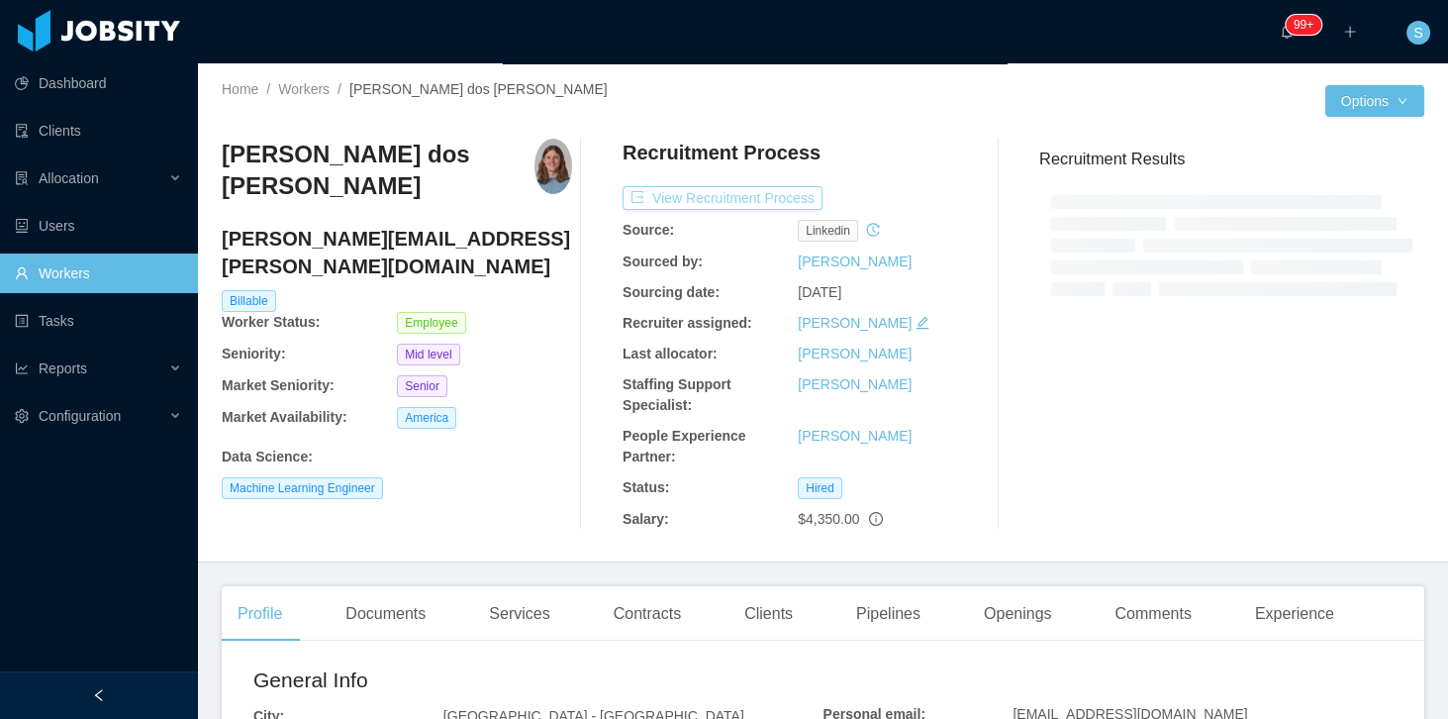
click at [744, 194] on button "View Recruitment Process" at bounding box center [723, 198] width 200 height 24
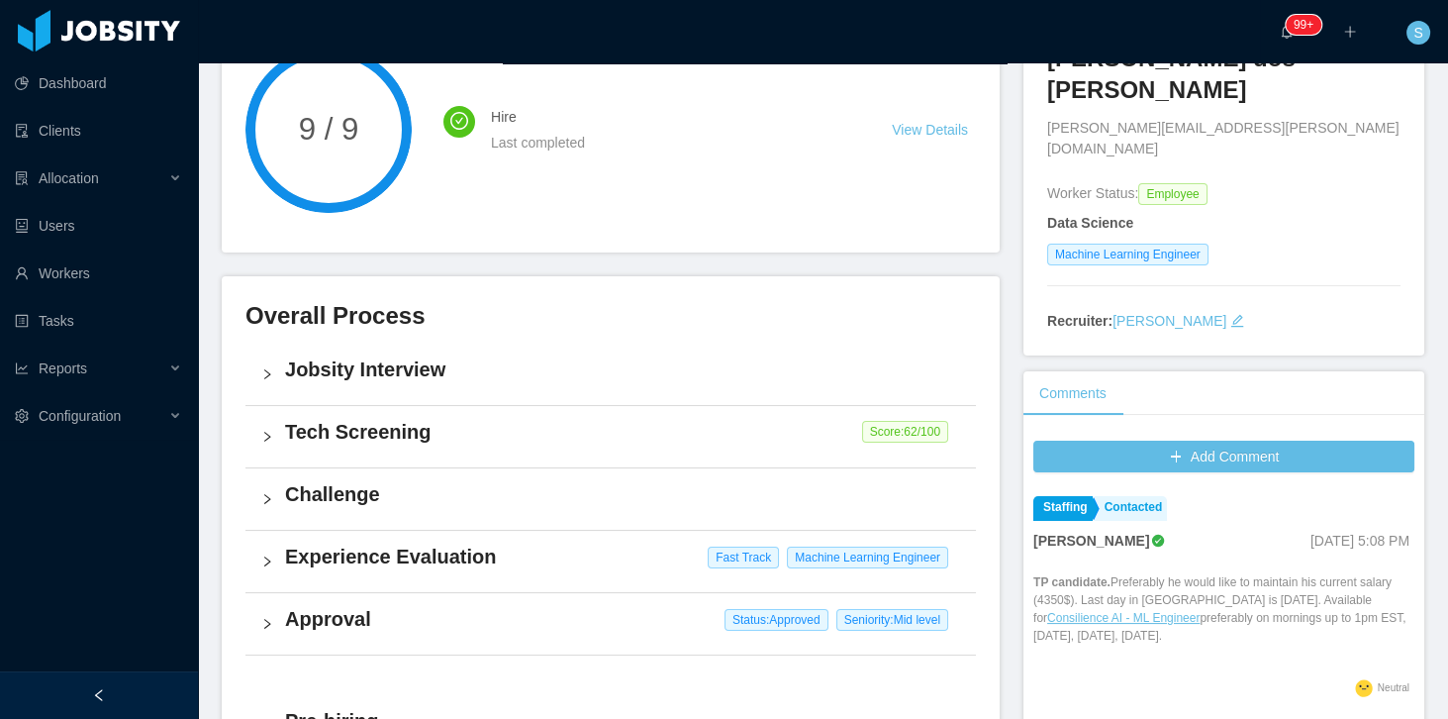
scroll to position [169, 0]
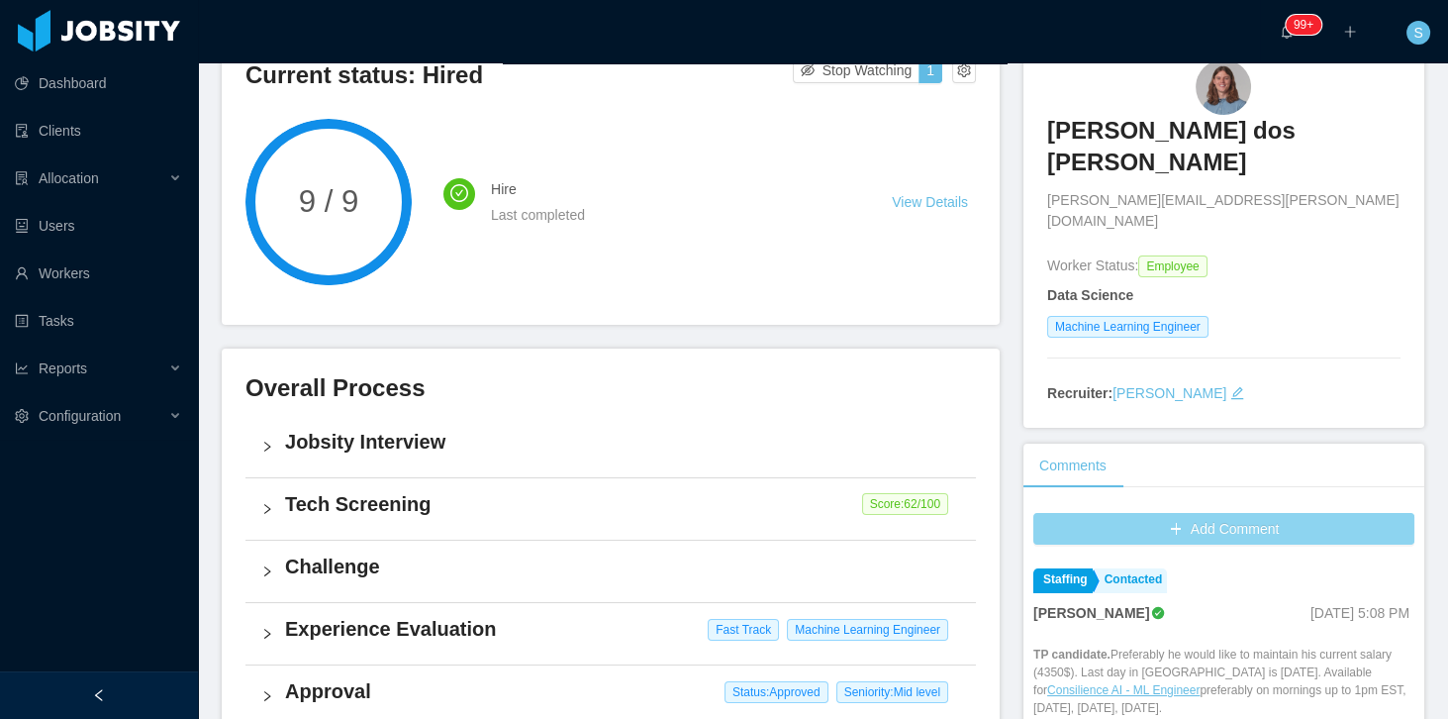
click at [1175, 513] on button "Add Comment" at bounding box center [1223, 529] width 381 height 32
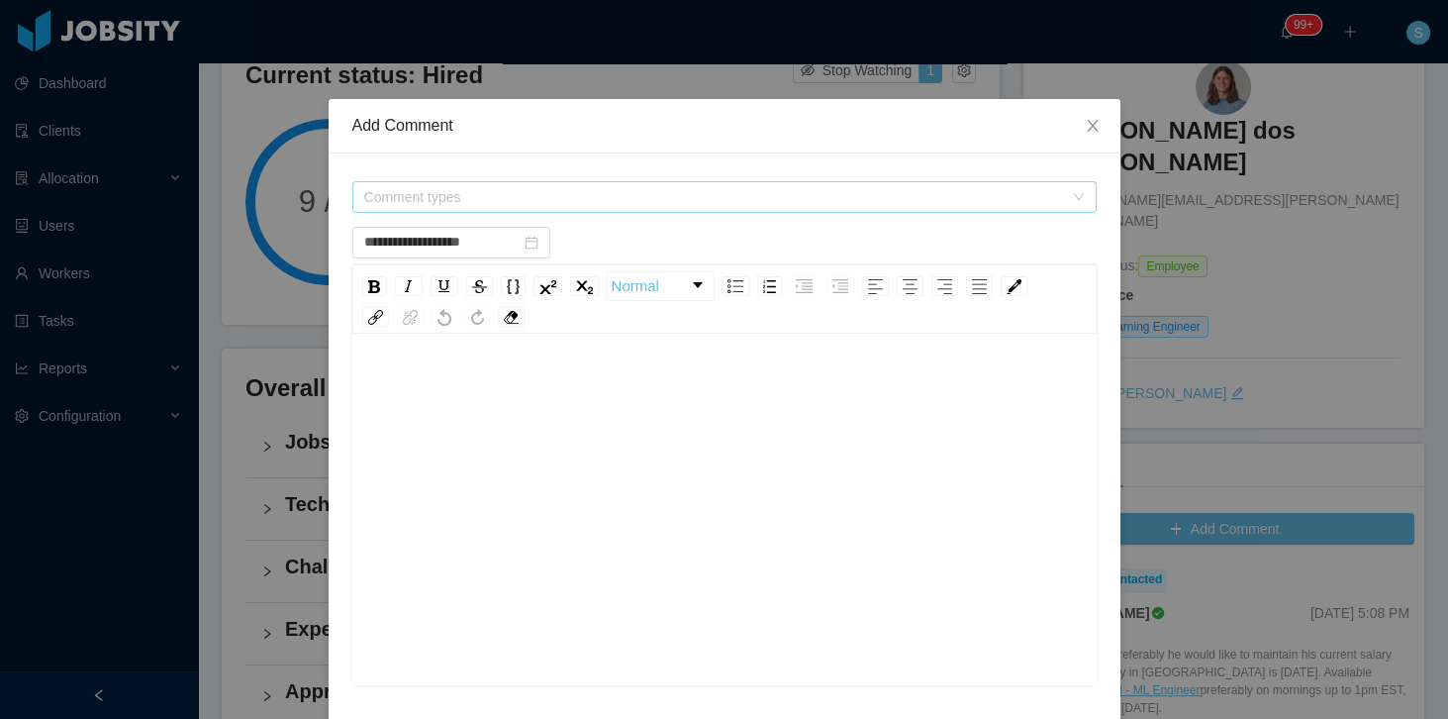
click at [522, 190] on span "Comment types" at bounding box center [713, 197] width 699 height 20
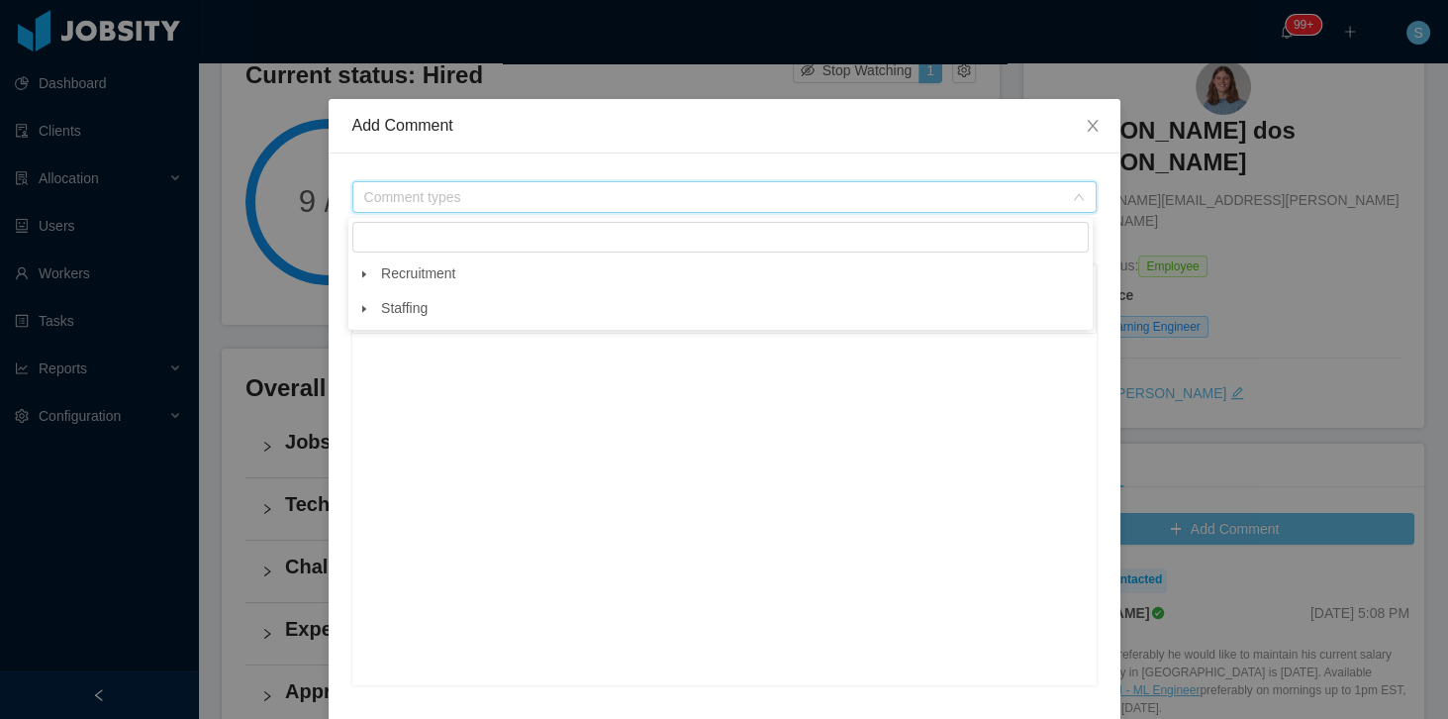
click at [372, 274] on span at bounding box center [364, 274] width 24 height 24
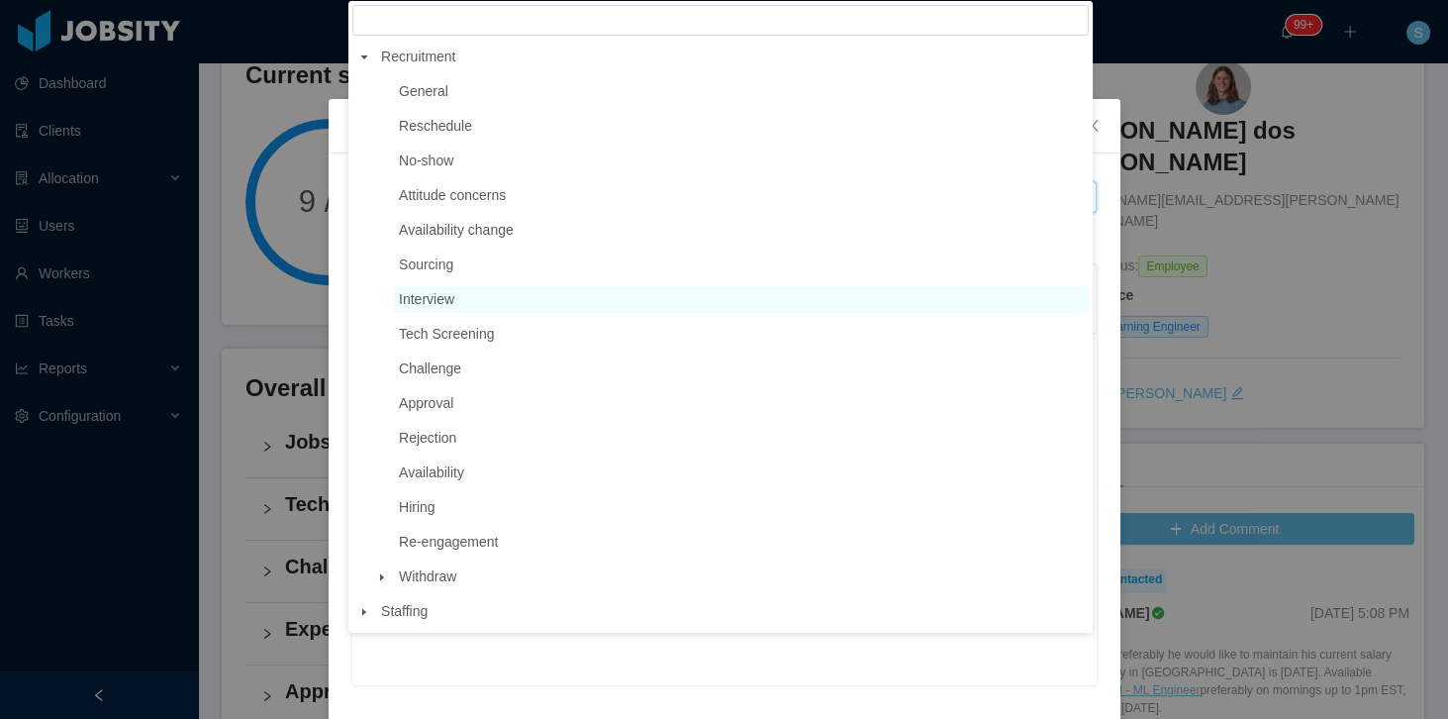
click at [463, 305] on span "Interview" at bounding box center [741, 299] width 695 height 27
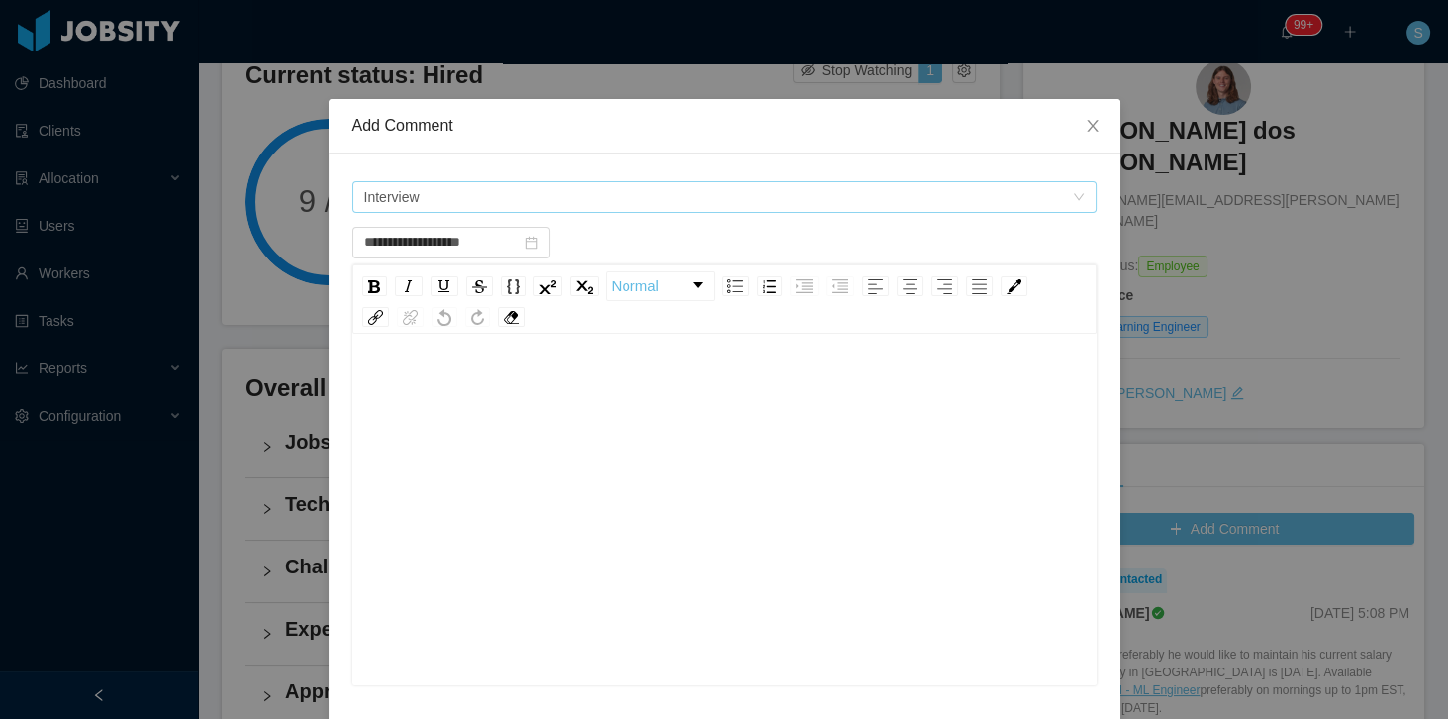
click at [407, 195] on span "Interview" at bounding box center [391, 197] width 55 height 30
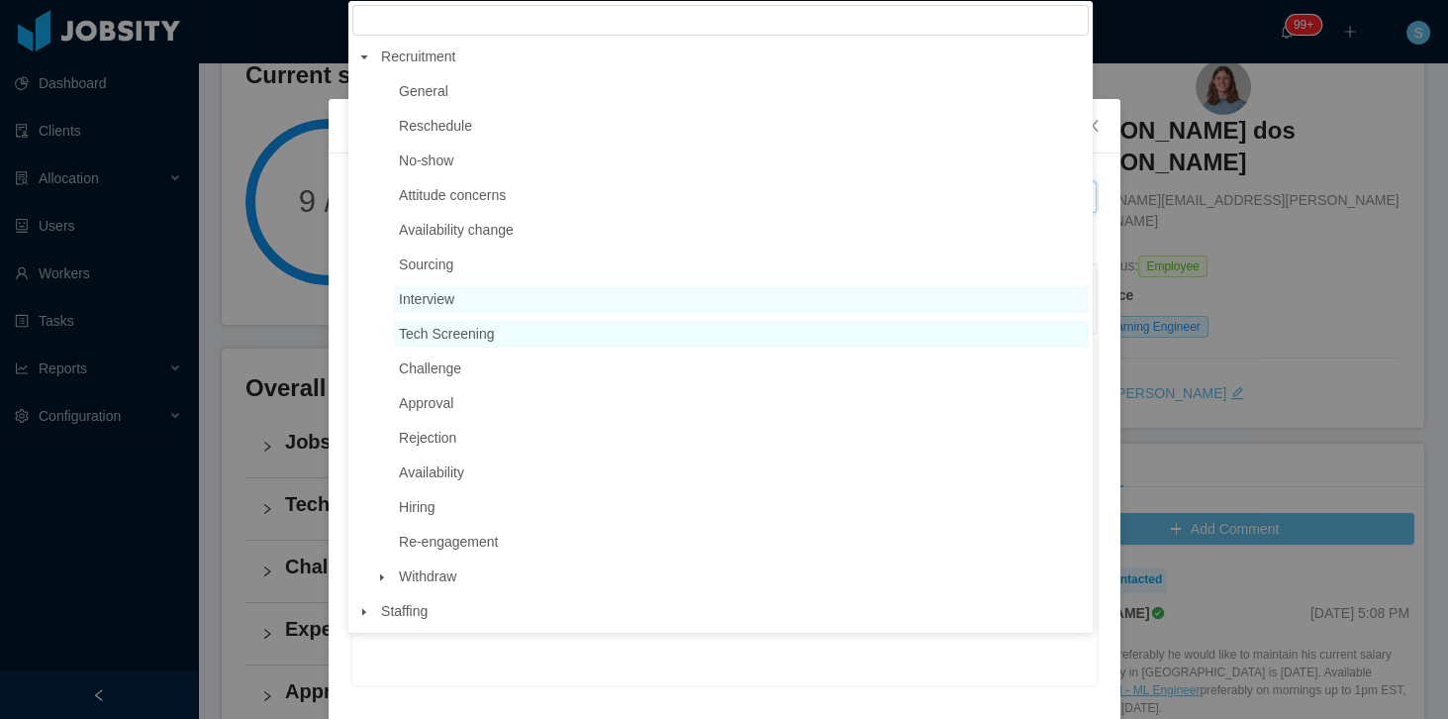
click at [451, 335] on span "Tech Screening" at bounding box center [447, 334] width 96 height 16
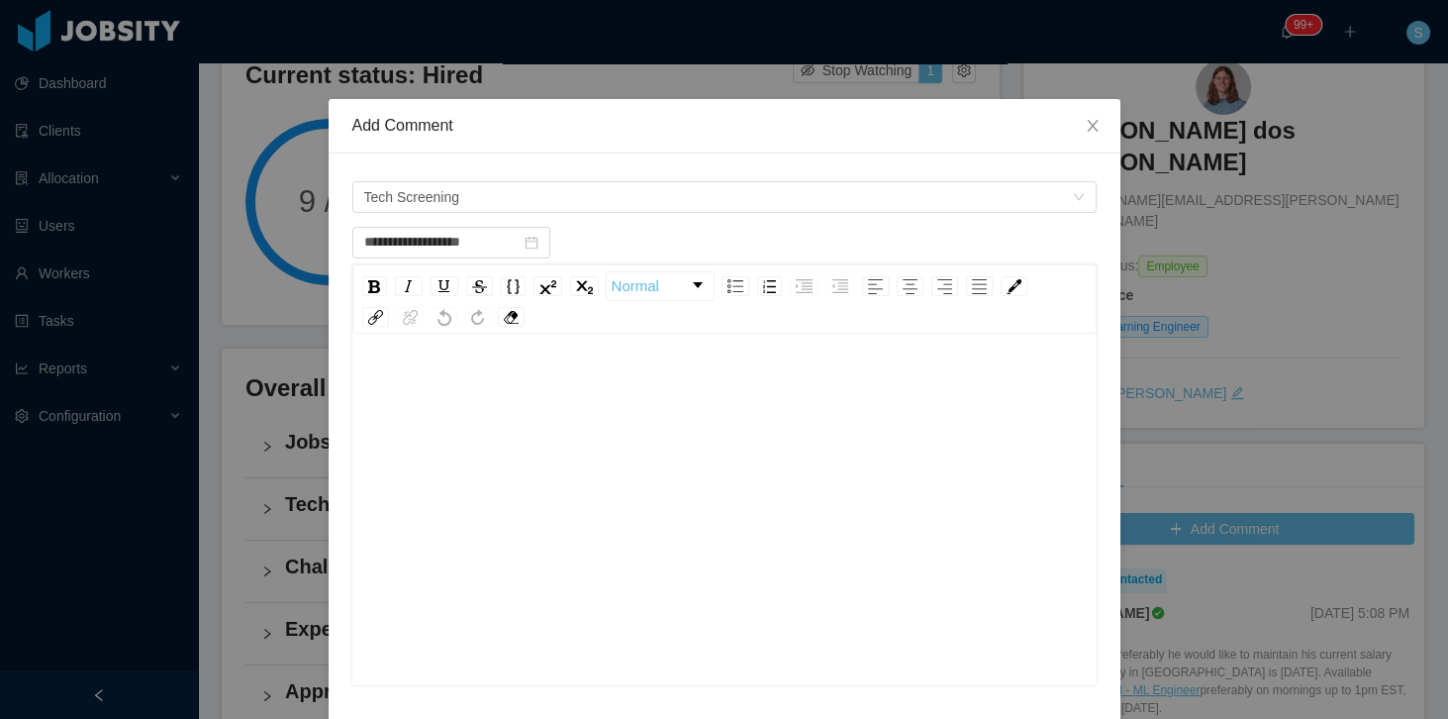
click at [516, 401] on div "rdw-editor" at bounding box center [725, 387] width 714 height 40
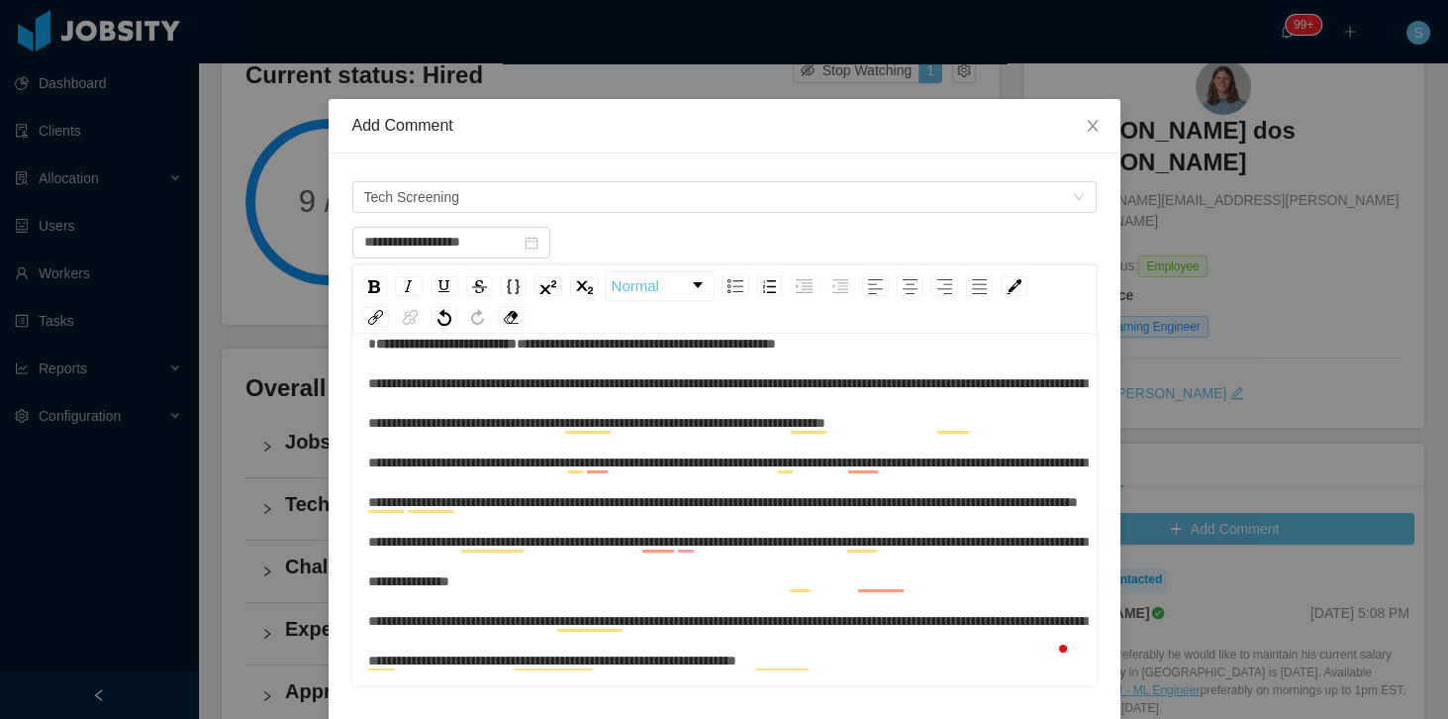
scroll to position [0, 0]
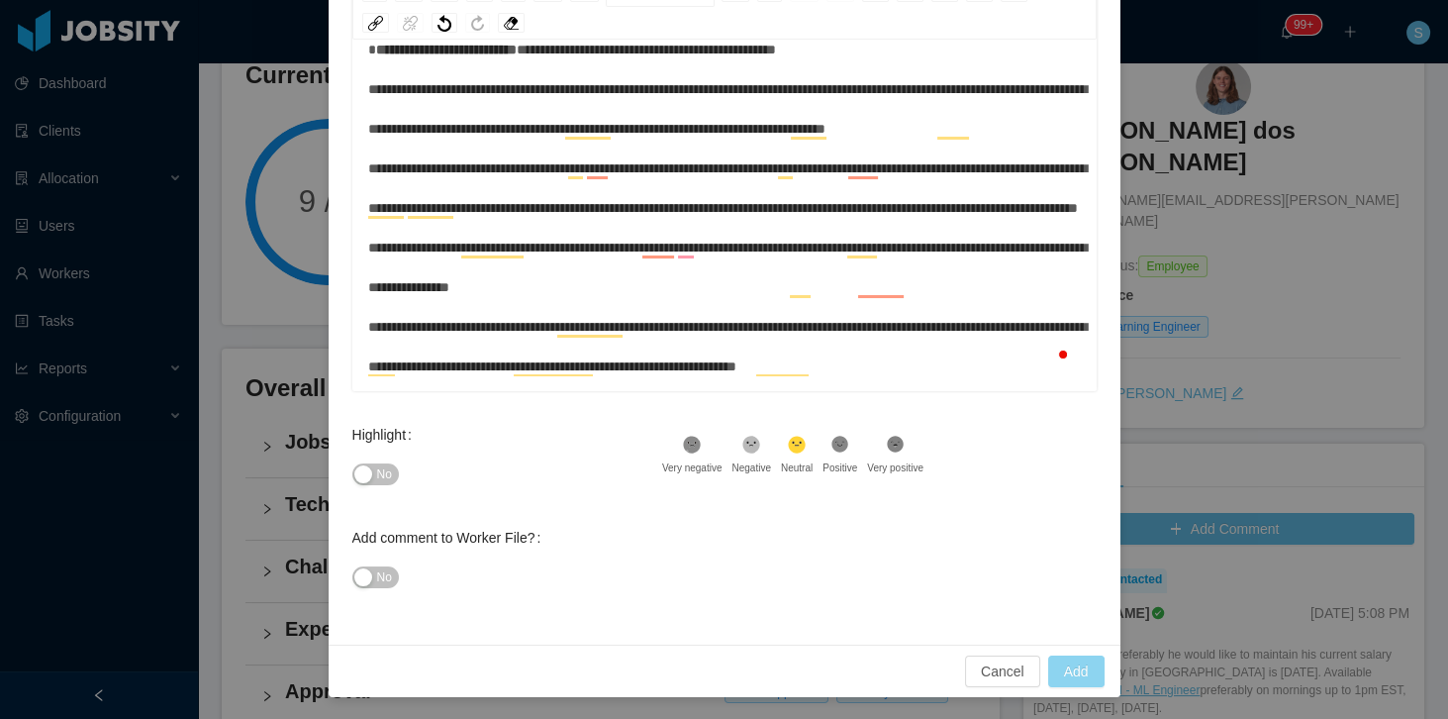
type input "**********"
click at [1065, 670] on button "Add" at bounding box center [1076, 671] width 56 height 32
